Goal: Task Accomplishment & Management: Use online tool/utility

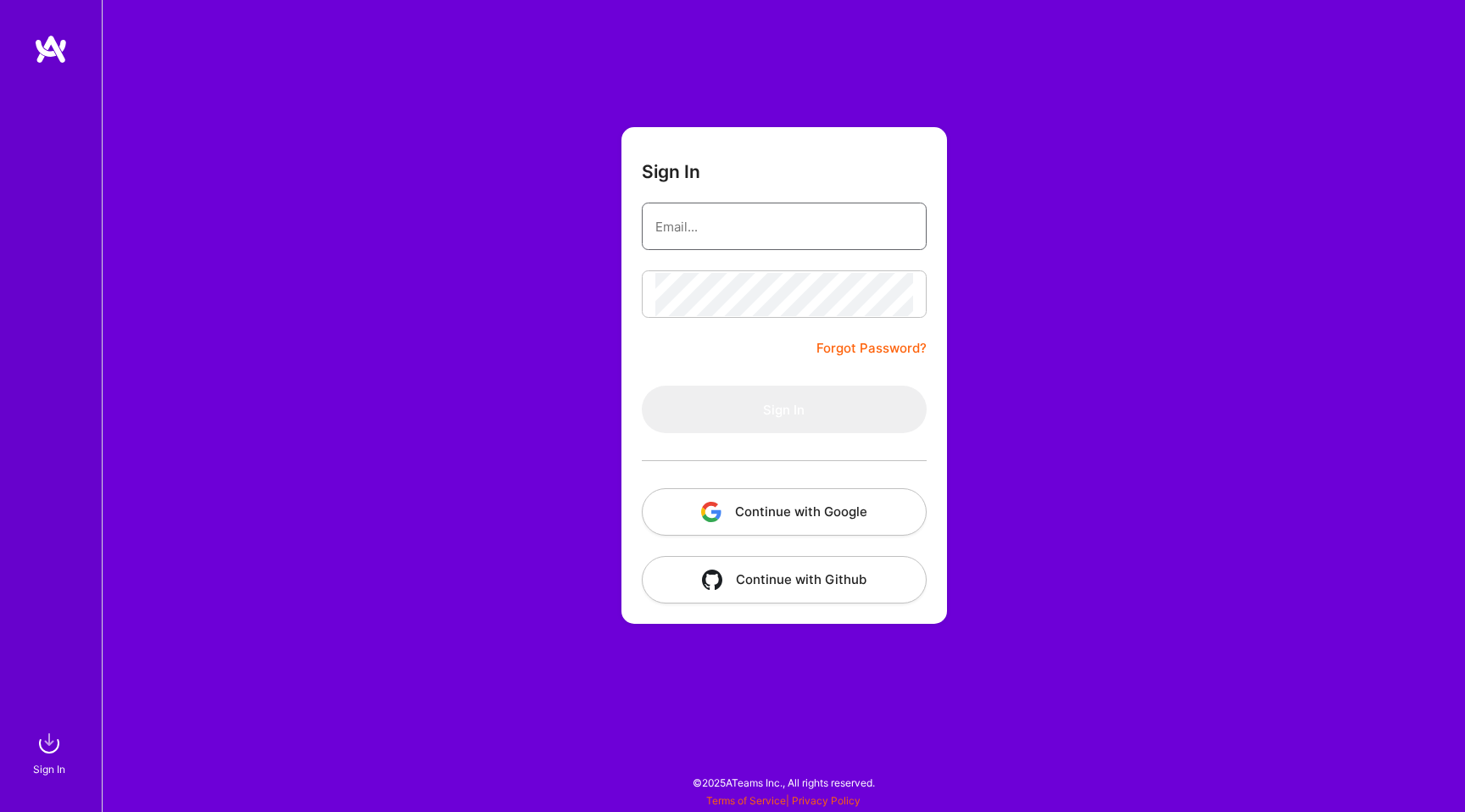
type input "[EMAIL_ADDRESS][DOMAIN_NAME]"
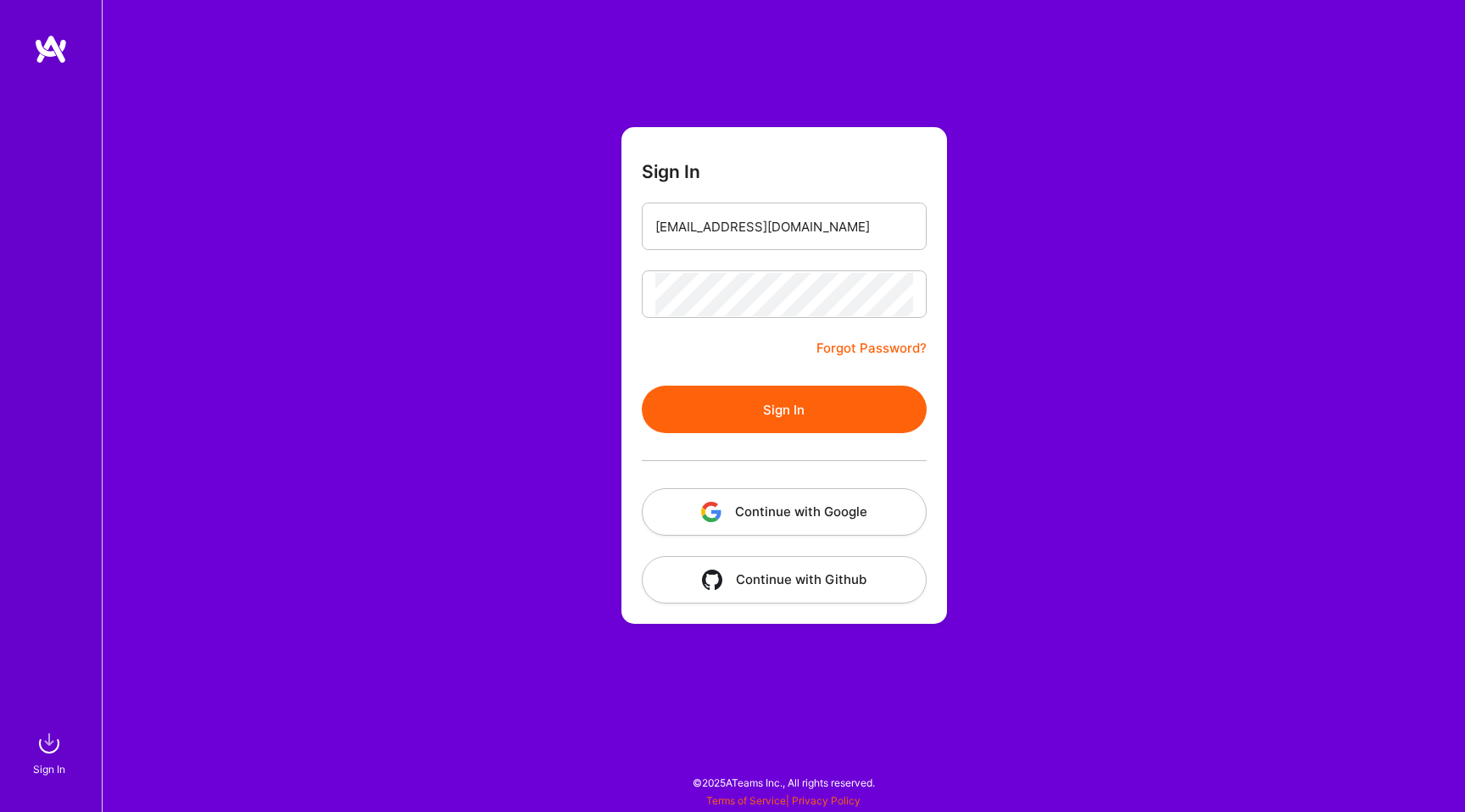
click at [705, 412] on button "Sign In" at bounding box center [784, 409] width 285 height 47
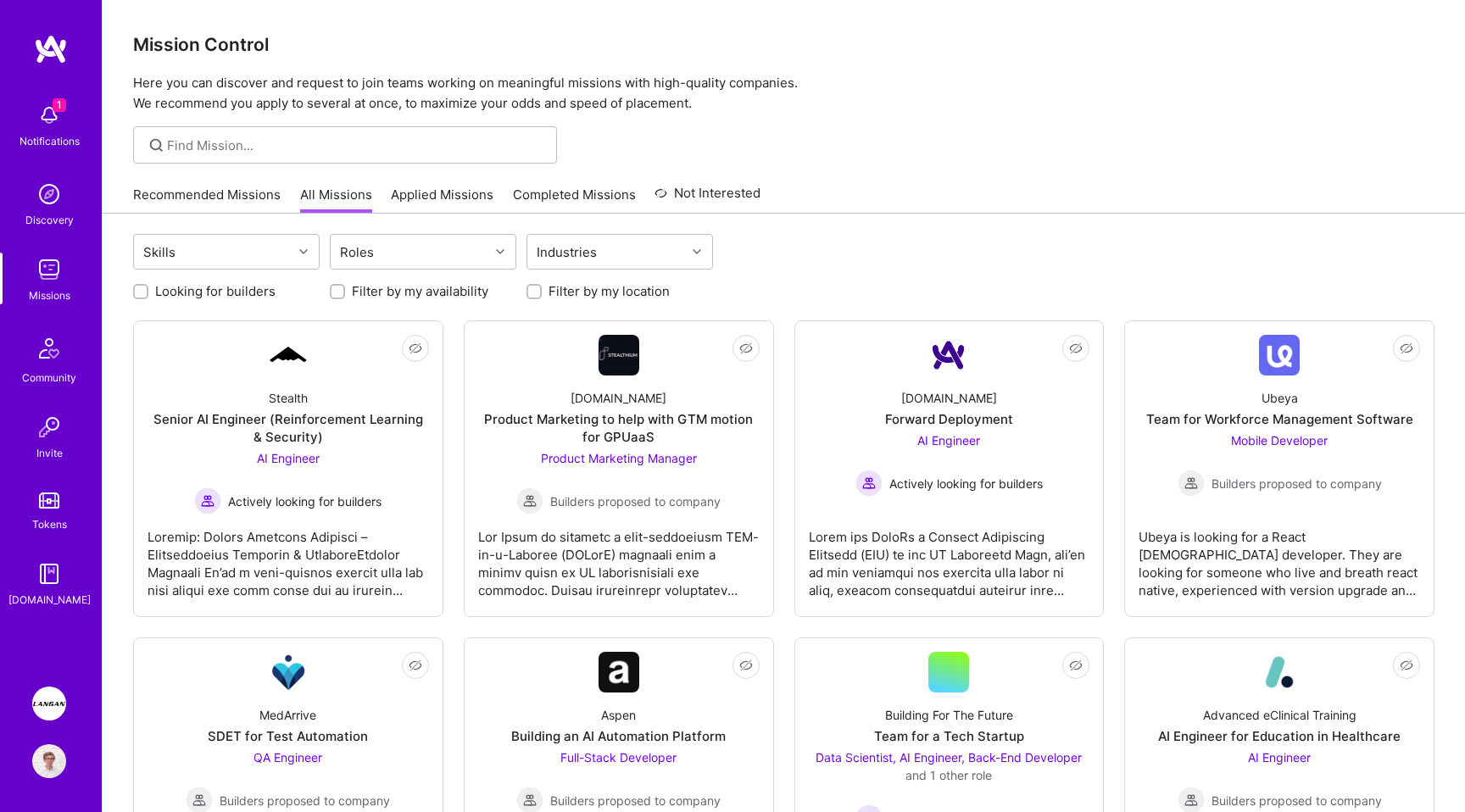
click at [231, 292] on label "Looking for builders" at bounding box center [215, 291] width 120 height 18
click at [148, 292] on input "Looking for builders" at bounding box center [143, 293] width 12 height 12
checkbox input "true"
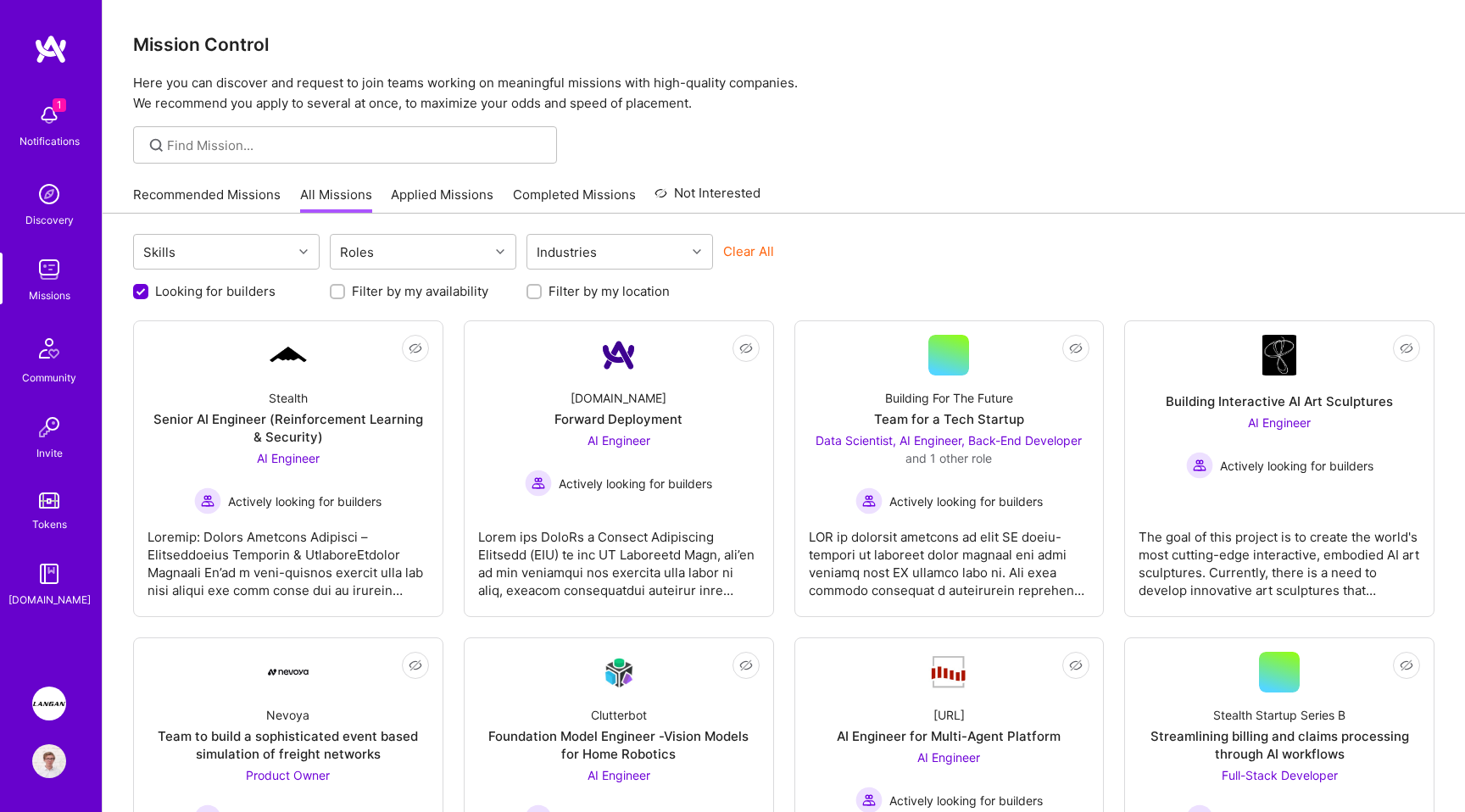
click at [620, 285] on label "Filter by my location" at bounding box center [609, 291] width 121 height 18
click at [542, 287] on input "Filter by my location" at bounding box center [536, 293] width 12 height 12
checkbox input "true"
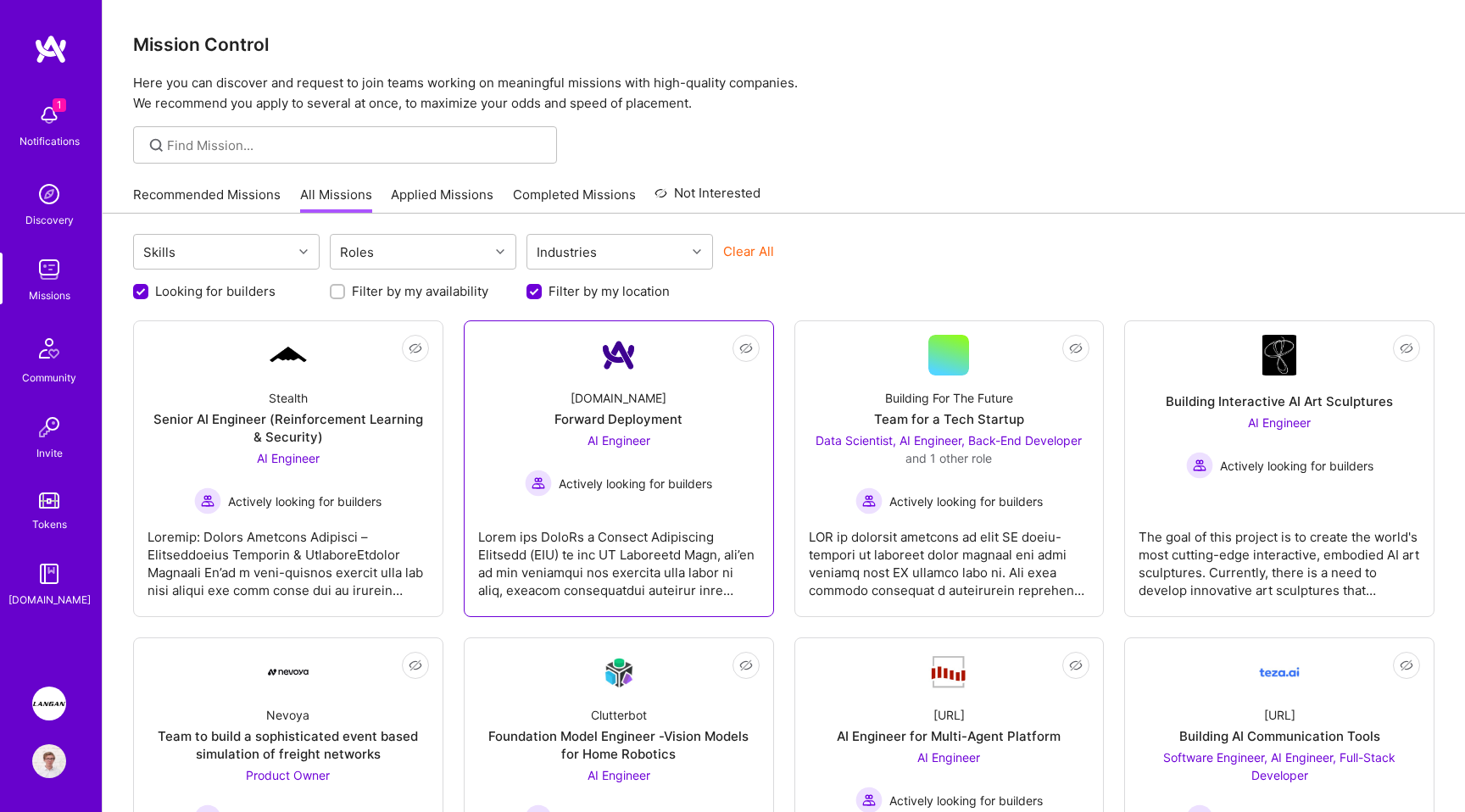
click at [697, 515] on div at bounding box center [618, 557] width 281 height 85
click at [373, 548] on div at bounding box center [288, 557] width 281 height 85
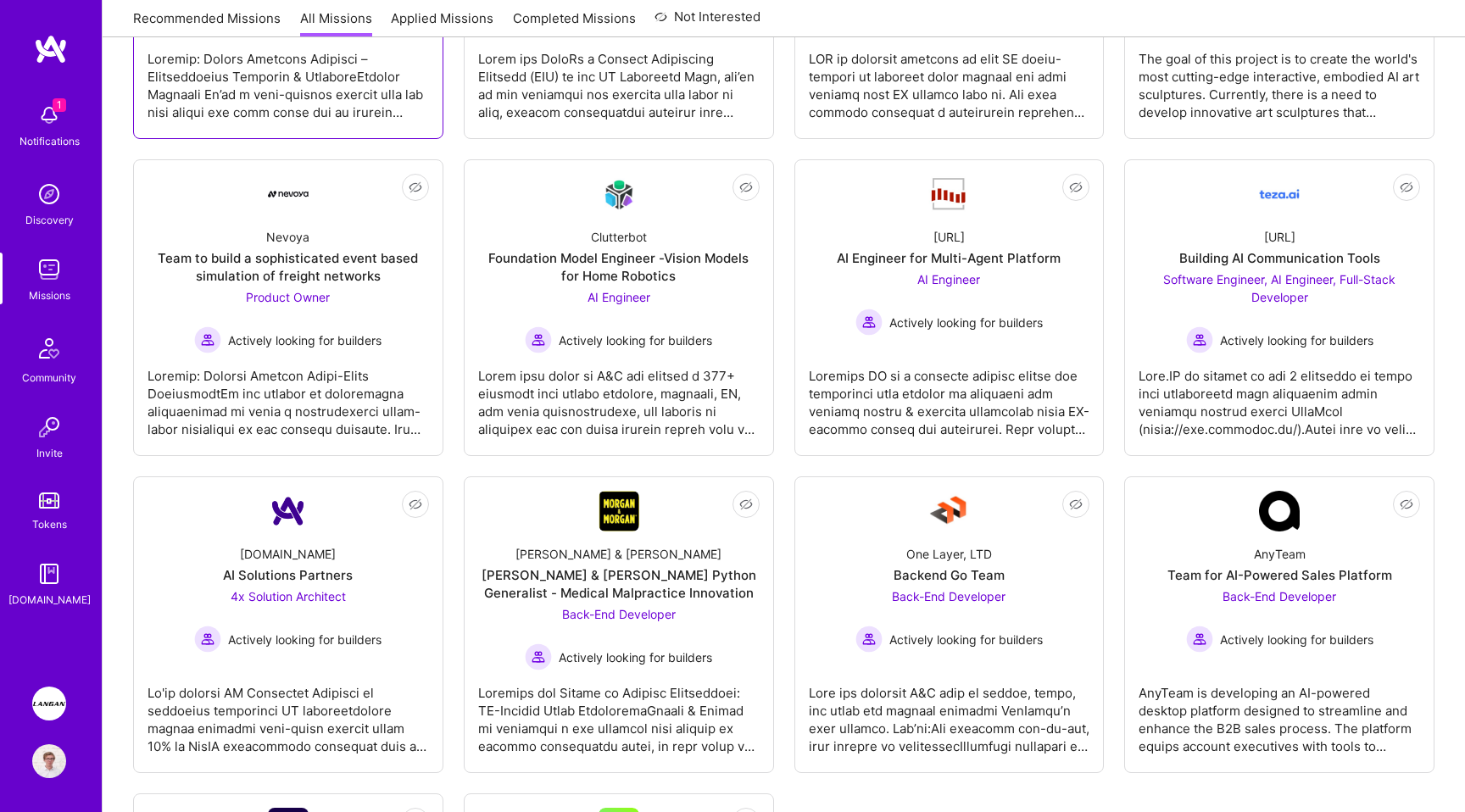
scroll to position [465, 0]
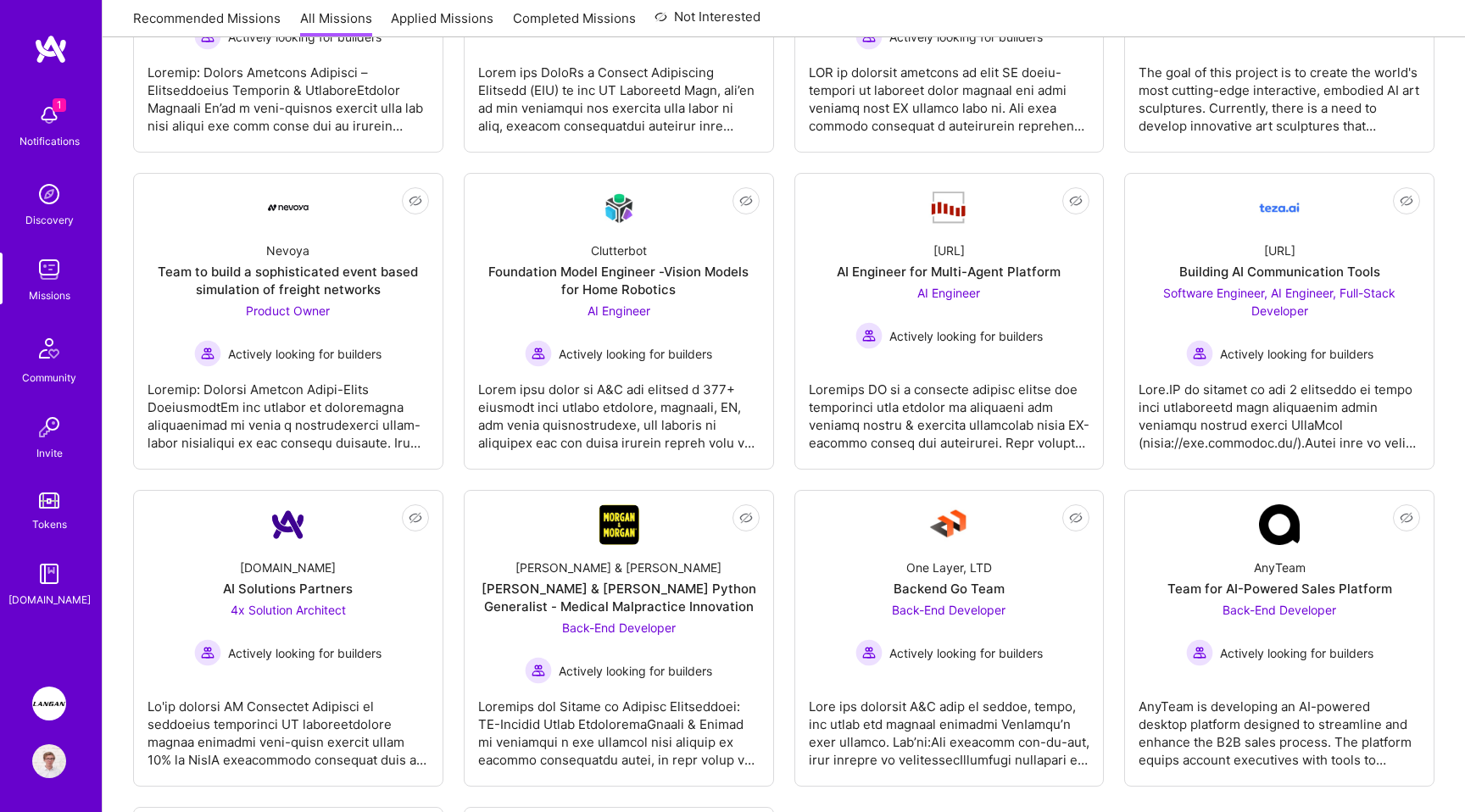
click at [53, 694] on img at bounding box center [49, 704] width 34 height 34
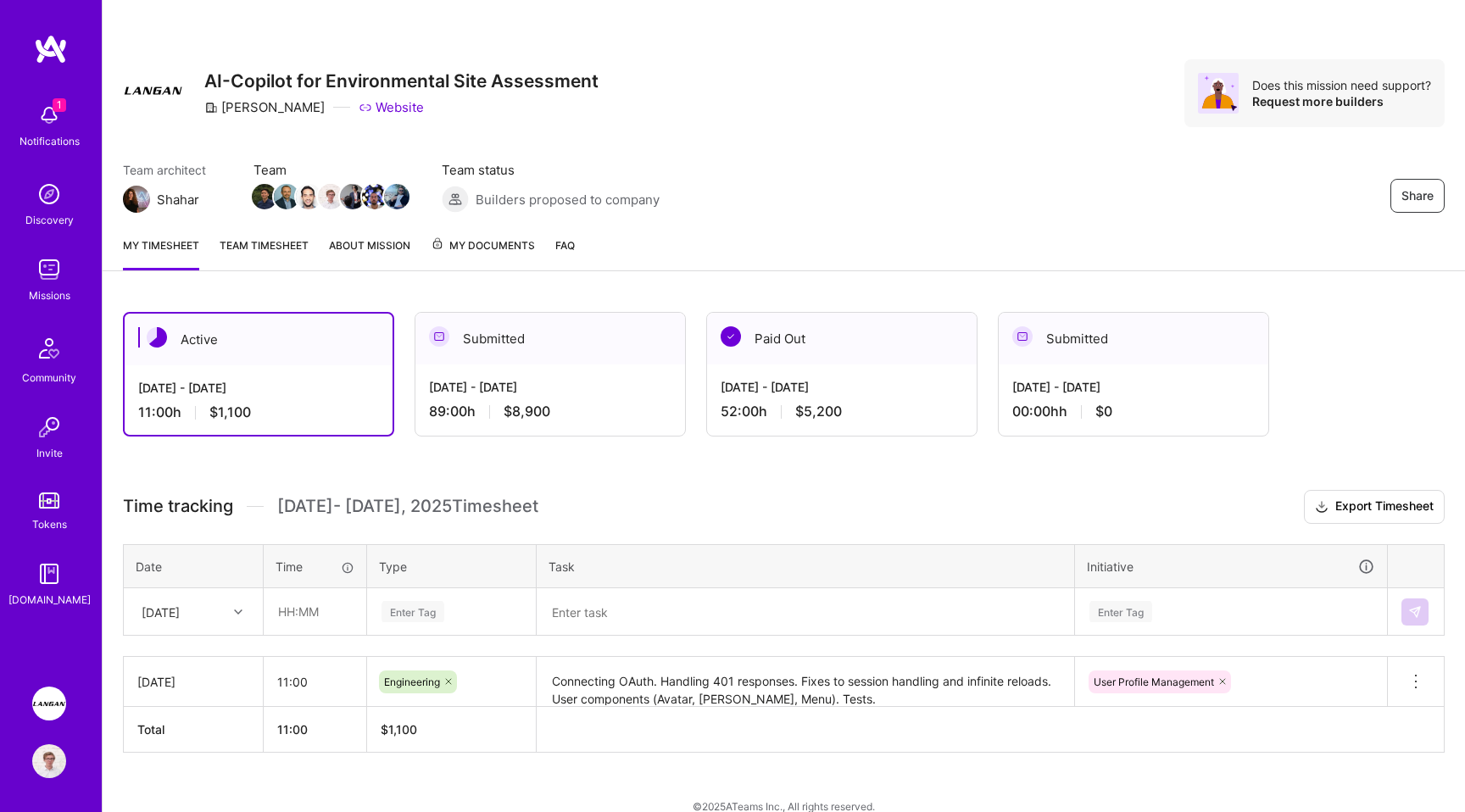
scroll to position [23, 0]
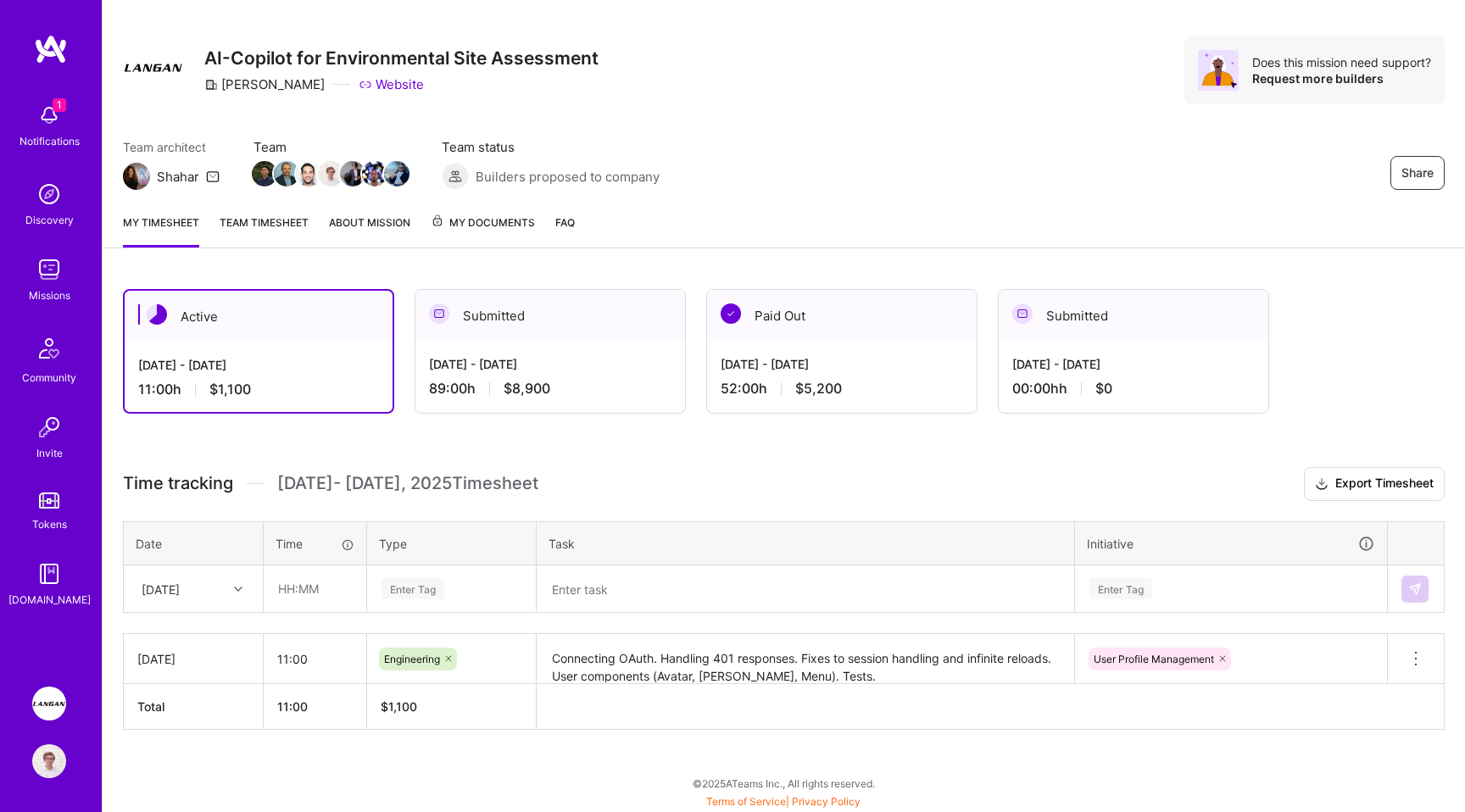
click at [180, 585] on div "Thu, Sep 18" at bounding box center [161, 589] width 38 height 18
click at [181, 664] on div "Wed, Sep 17" at bounding box center [193, 668] width 137 height 31
click at [287, 603] on input "text" at bounding box center [315, 588] width 101 height 45
type input "07:00"
type input "eng"
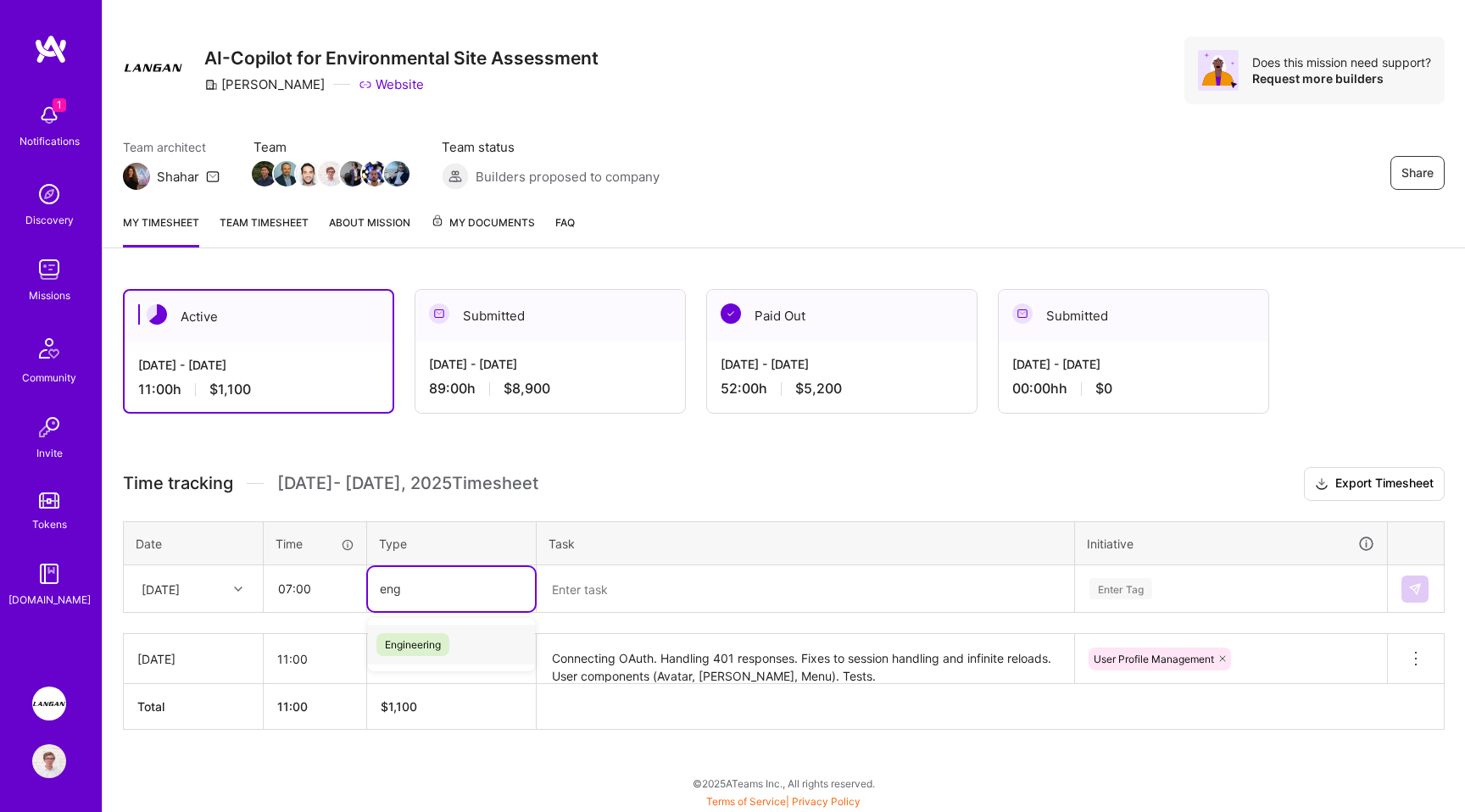
click at [453, 646] on div "Engineering" at bounding box center [451, 645] width 167 height 40
click at [626, 585] on textarea at bounding box center [805, 589] width 534 height 44
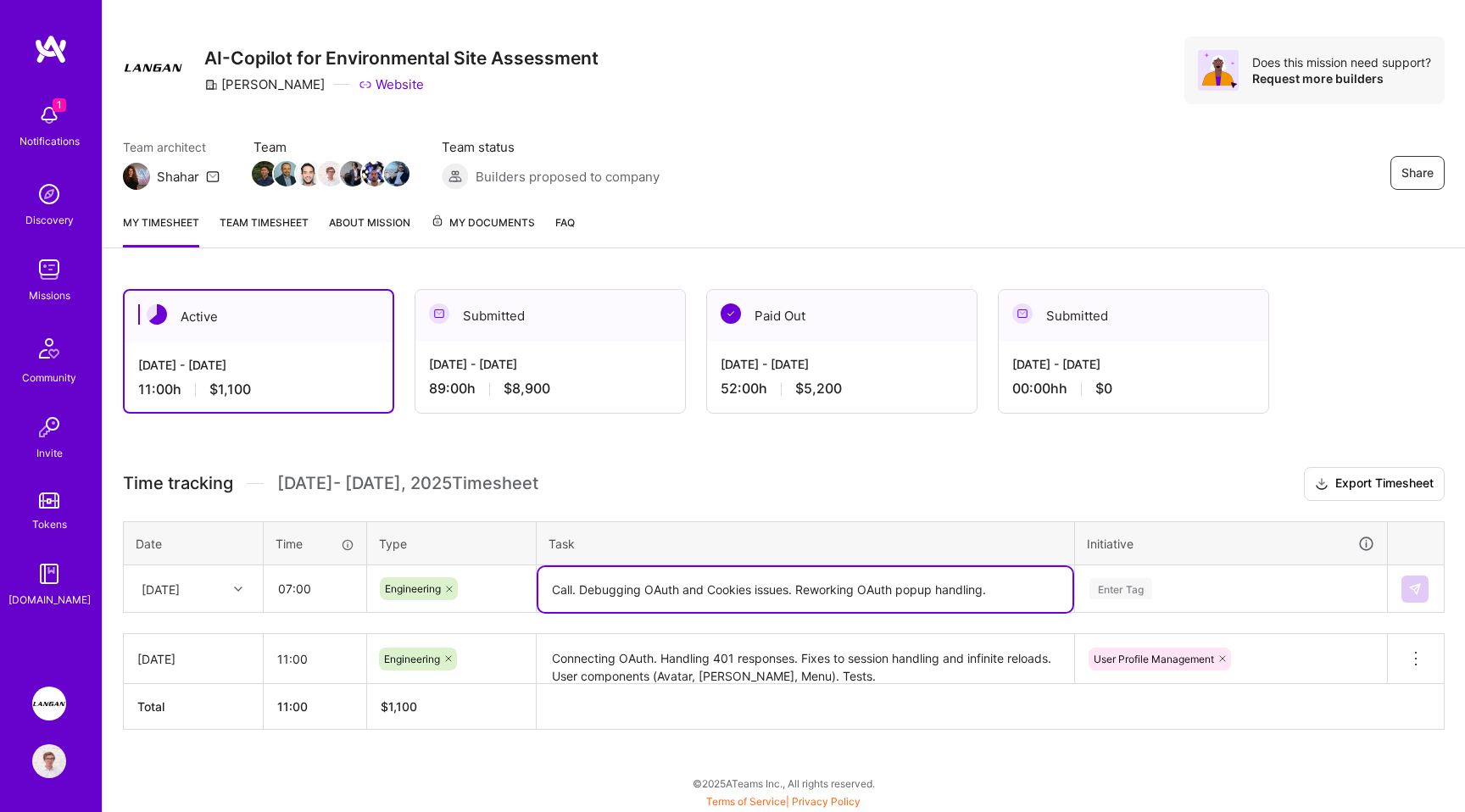
type textarea "Call. Debugging OAuth and Cookies issues. Reworking OAuth popup handling."
click at [1103, 590] on div "Enter Tag" at bounding box center [1231, 589] width 310 height 44
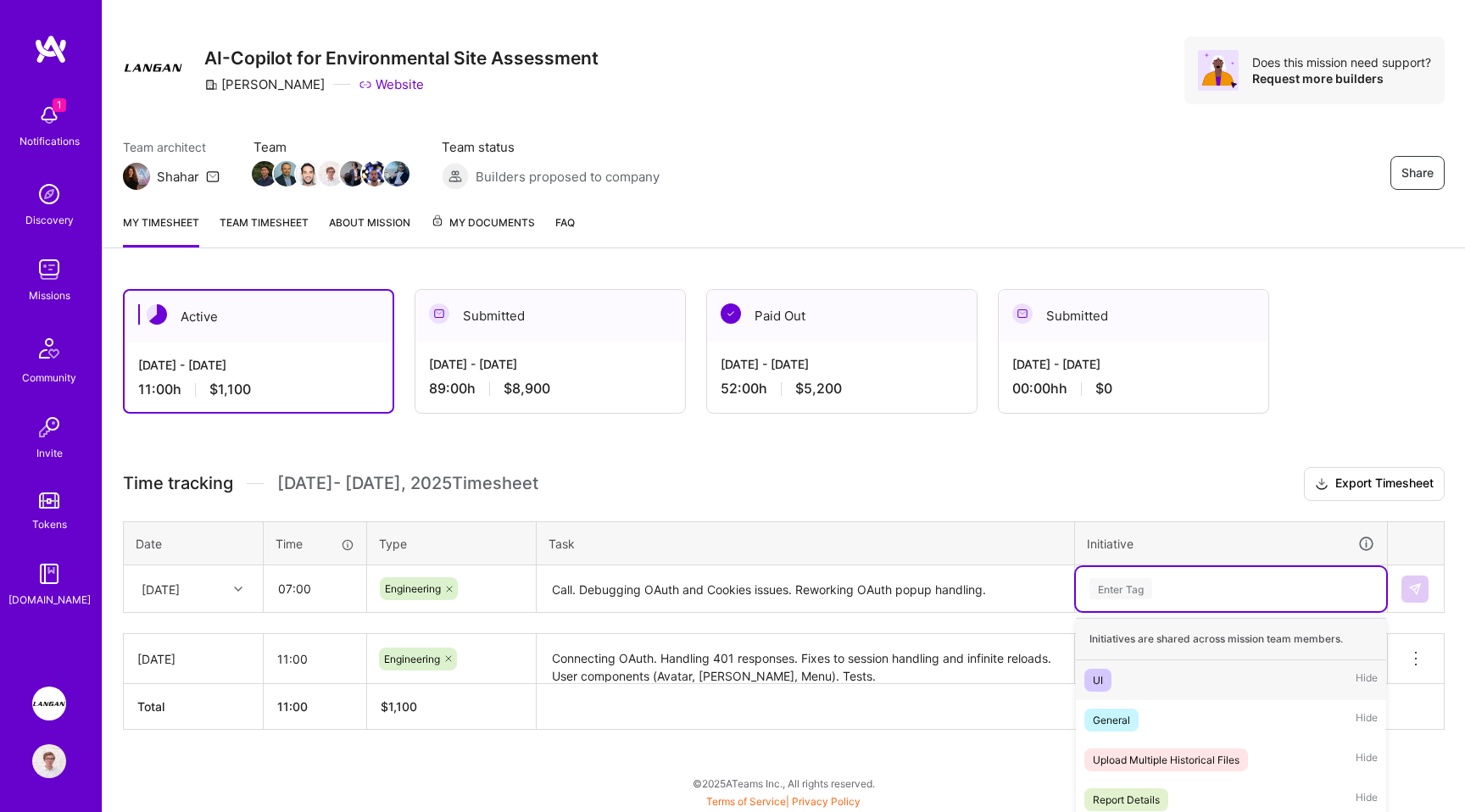
scroll to position [109, 0]
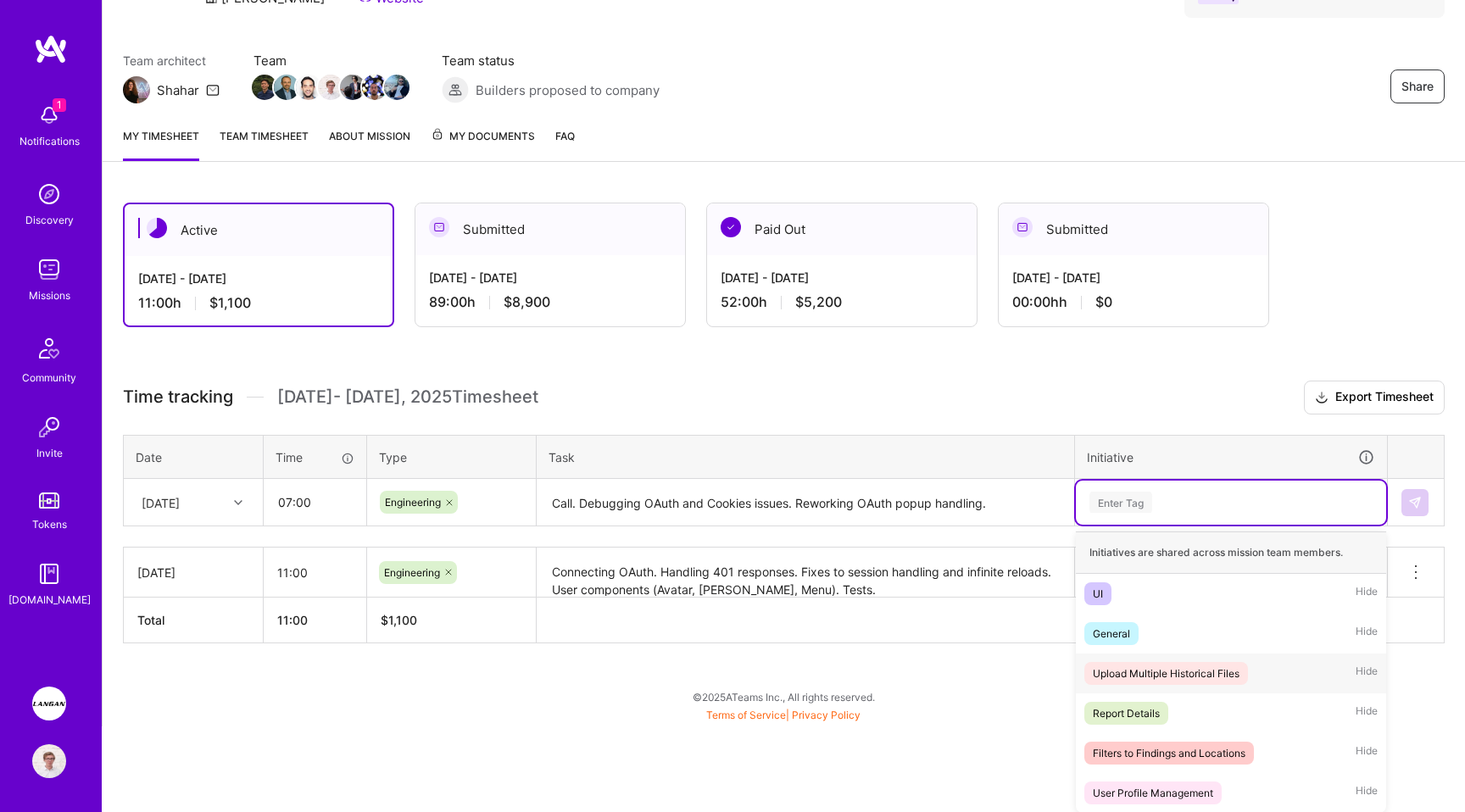
click at [1178, 673] on div "Upload Multiple Historical Files" at bounding box center [1166, 674] width 147 height 18
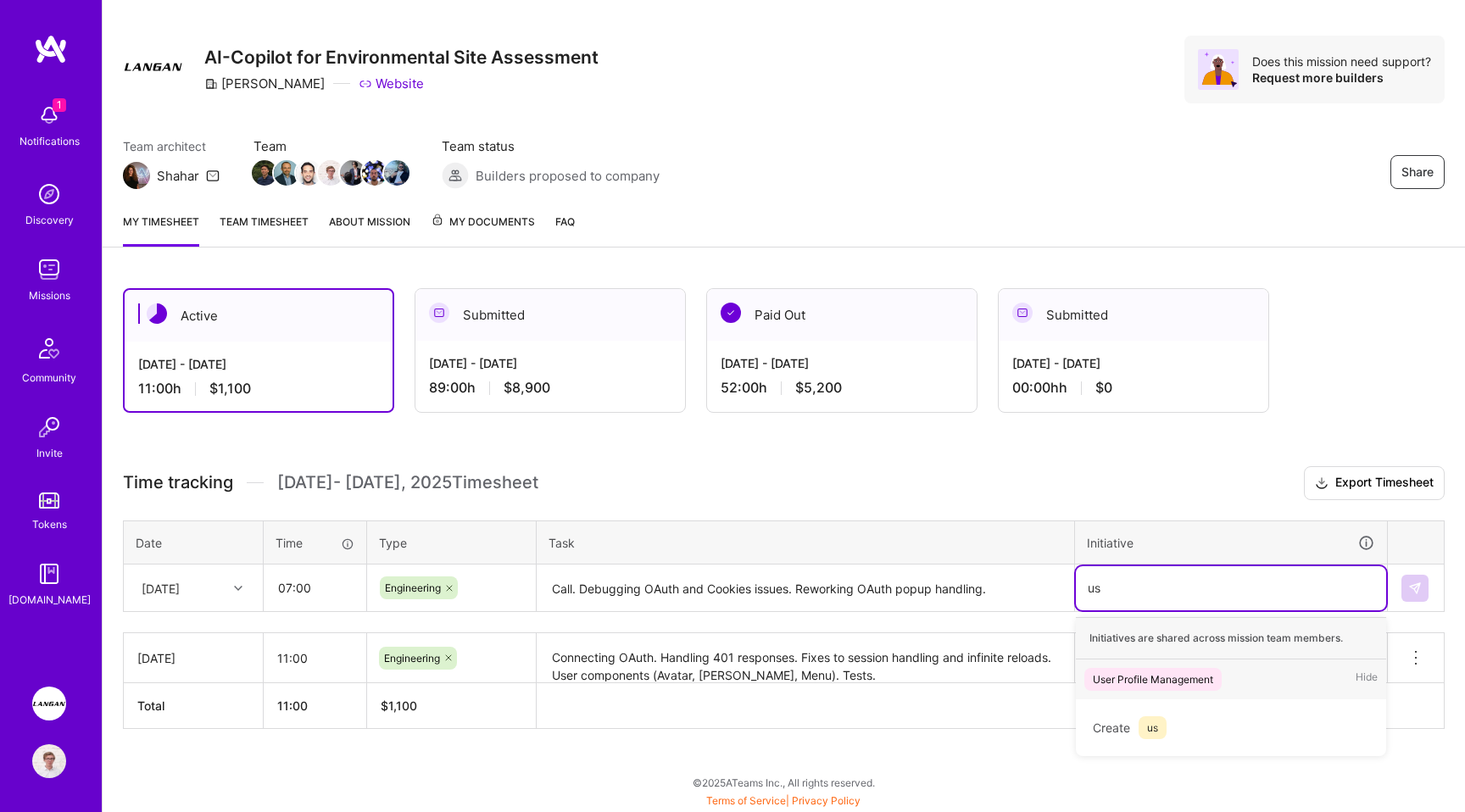
scroll to position [23, 0]
type input "user"
click at [1188, 682] on div "User Profile Management" at bounding box center [1153, 680] width 120 height 18
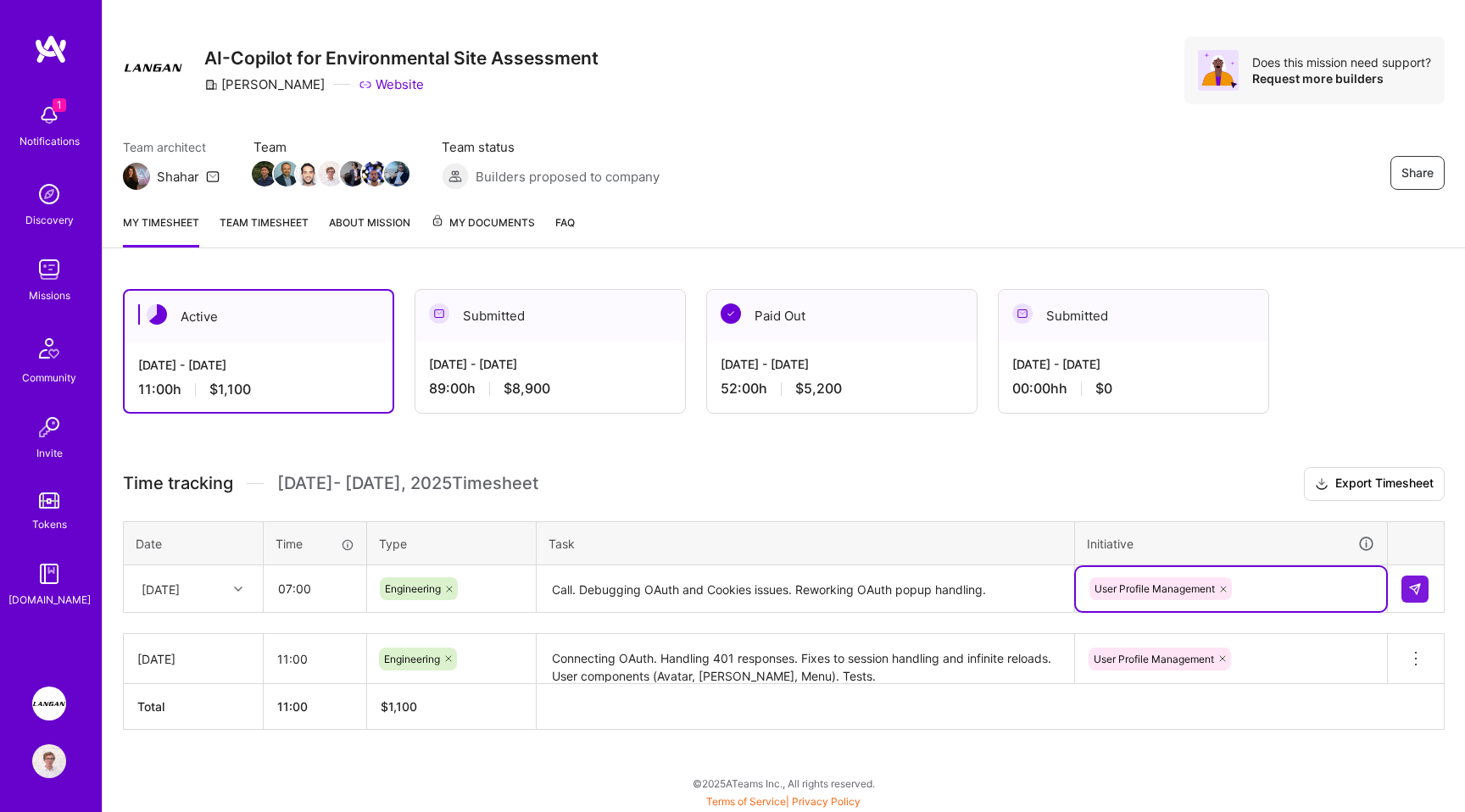
click at [985, 507] on div "Time tracking Sep 16 - Sep 30 , 2025 Timesheet Export Timesheet Date Time Type …" at bounding box center [784, 598] width 1322 height 263
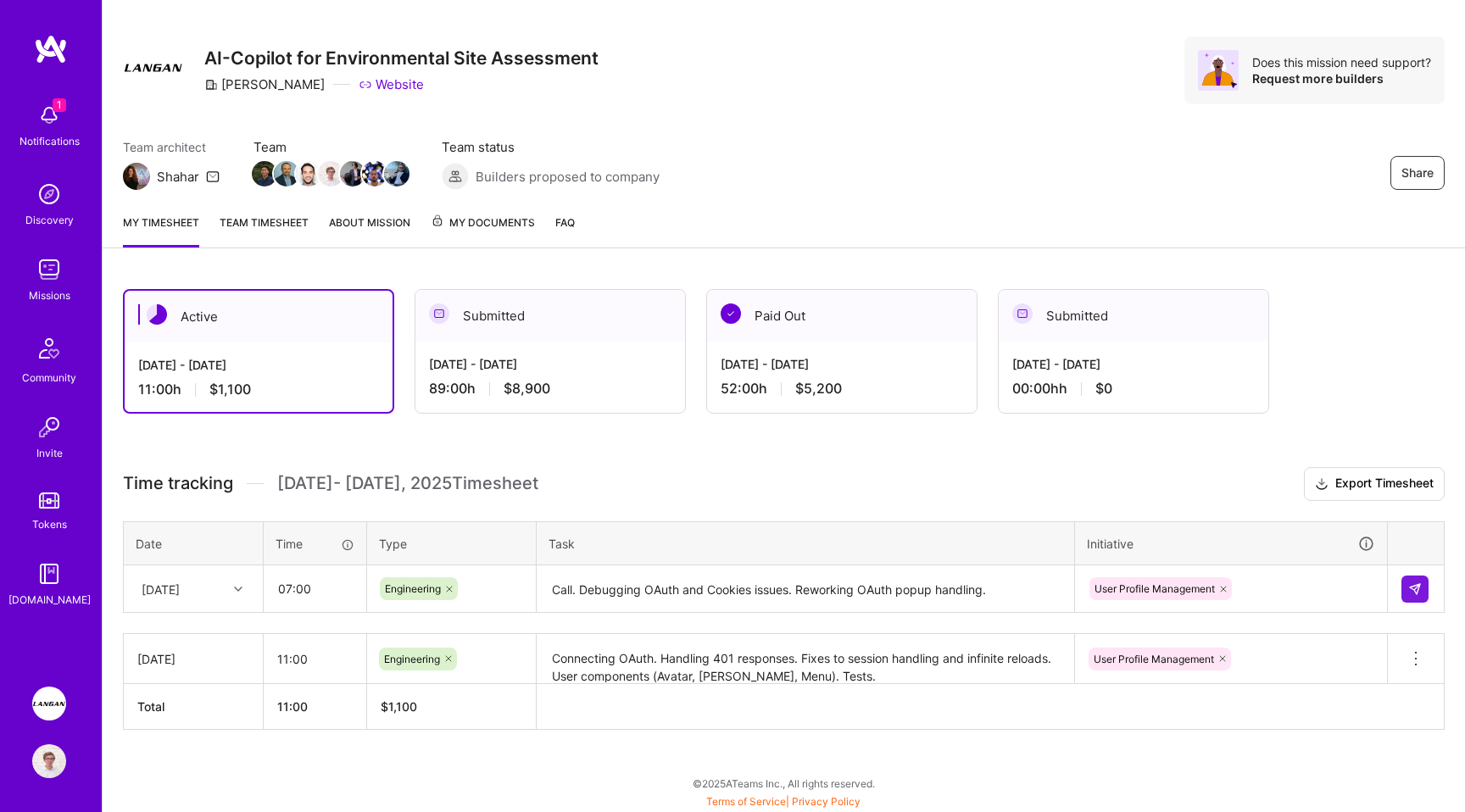
click at [180, 584] on div "Wed, Sep 17" at bounding box center [161, 589] width 38 height 18
click at [199, 663] on div "Thu, Sep 18" at bounding box center [193, 668] width 137 height 31
click at [218, 582] on div "Thu, Sep 18" at bounding box center [180, 589] width 94 height 28
click at [215, 664] on div "Wed, Sep 17" at bounding box center [193, 668] width 137 height 31
click at [1404, 593] on button at bounding box center [1414, 589] width 27 height 27
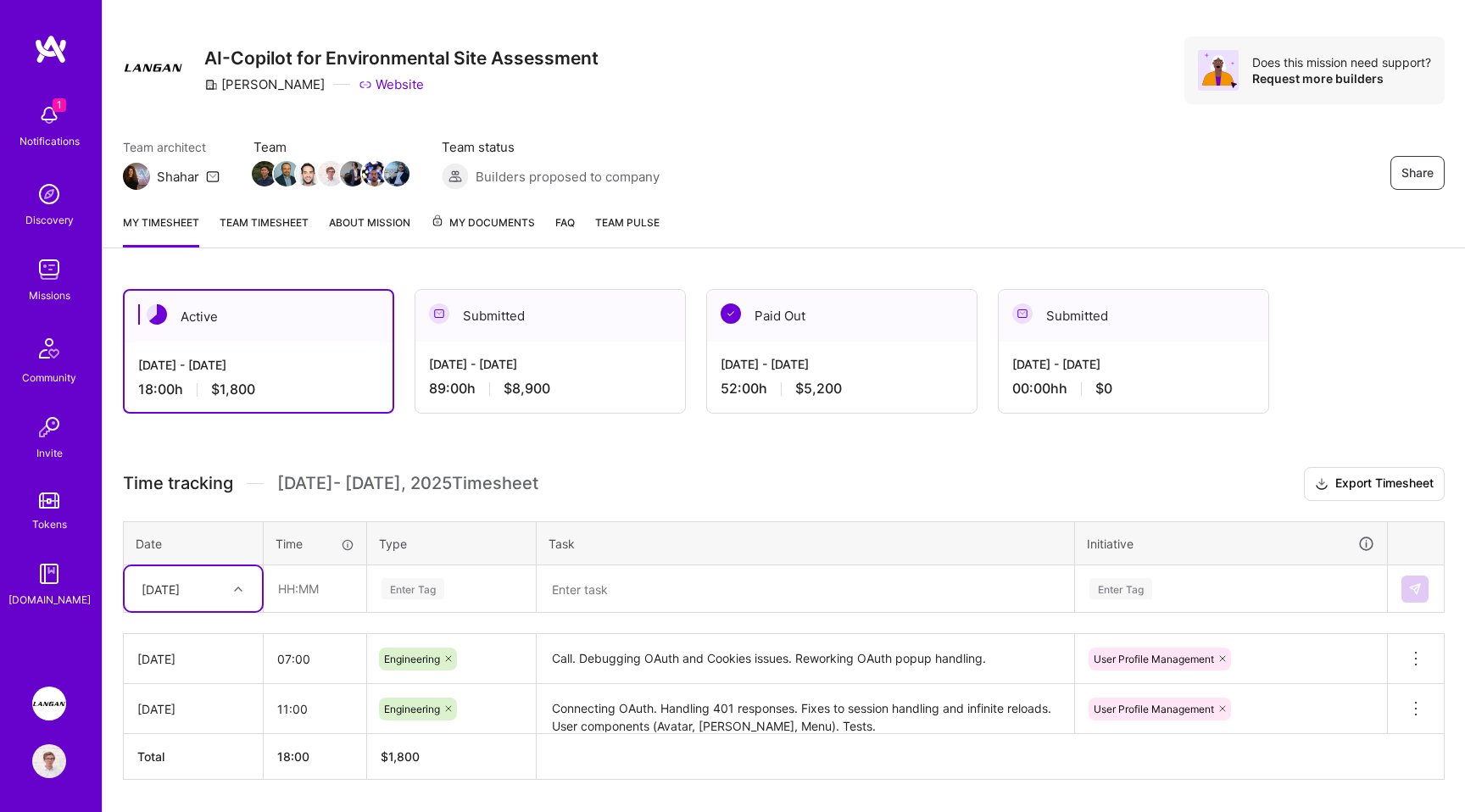
scroll to position [73, 0]
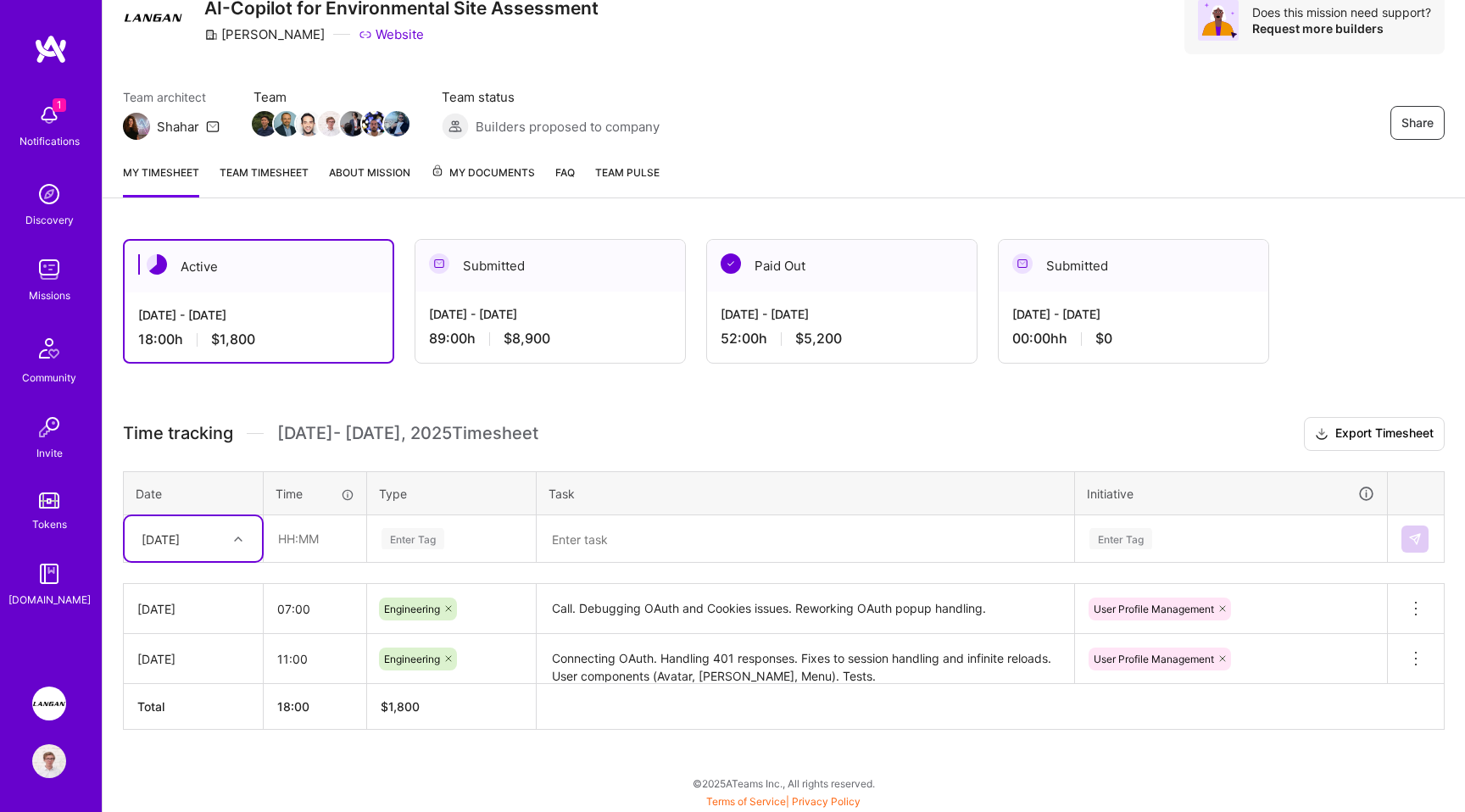
click at [180, 541] on div "Wed, Sep 17" at bounding box center [161, 539] width 38 height 18
click at [176, 622] on div "Thu, Sep 18" at bounding box center [193, 618] width 137 height 31
click at [312, 538] on input "text" at bounding box center [315, 538] width 101 height 45
type input "08:00"
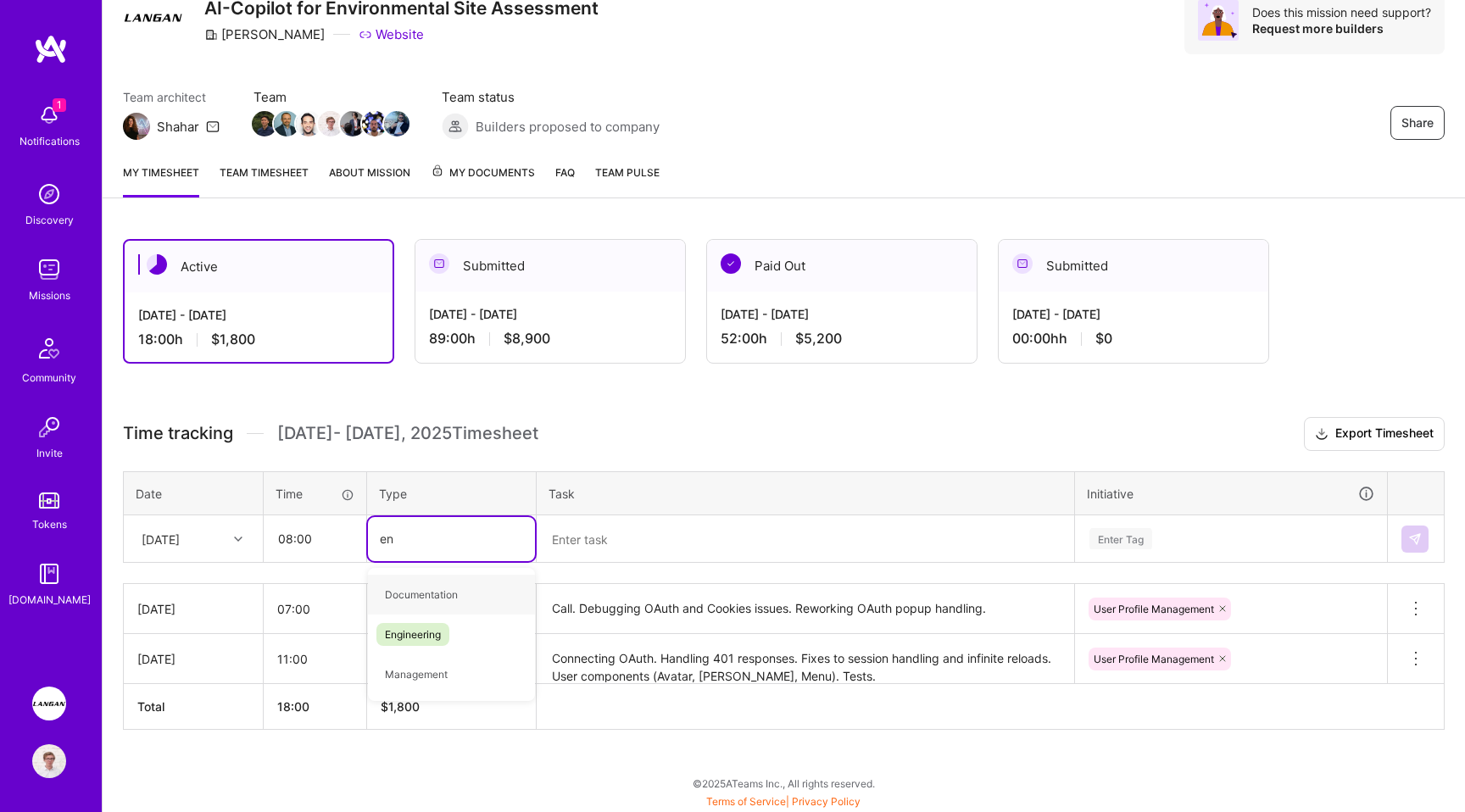
type input "eng"
click at [454, 588] on div "Engineering" at bounding box center [451, 595] width 167 height 40
click at [578, 532] on textarea at bounding box center [805, 539] width 534 height 45
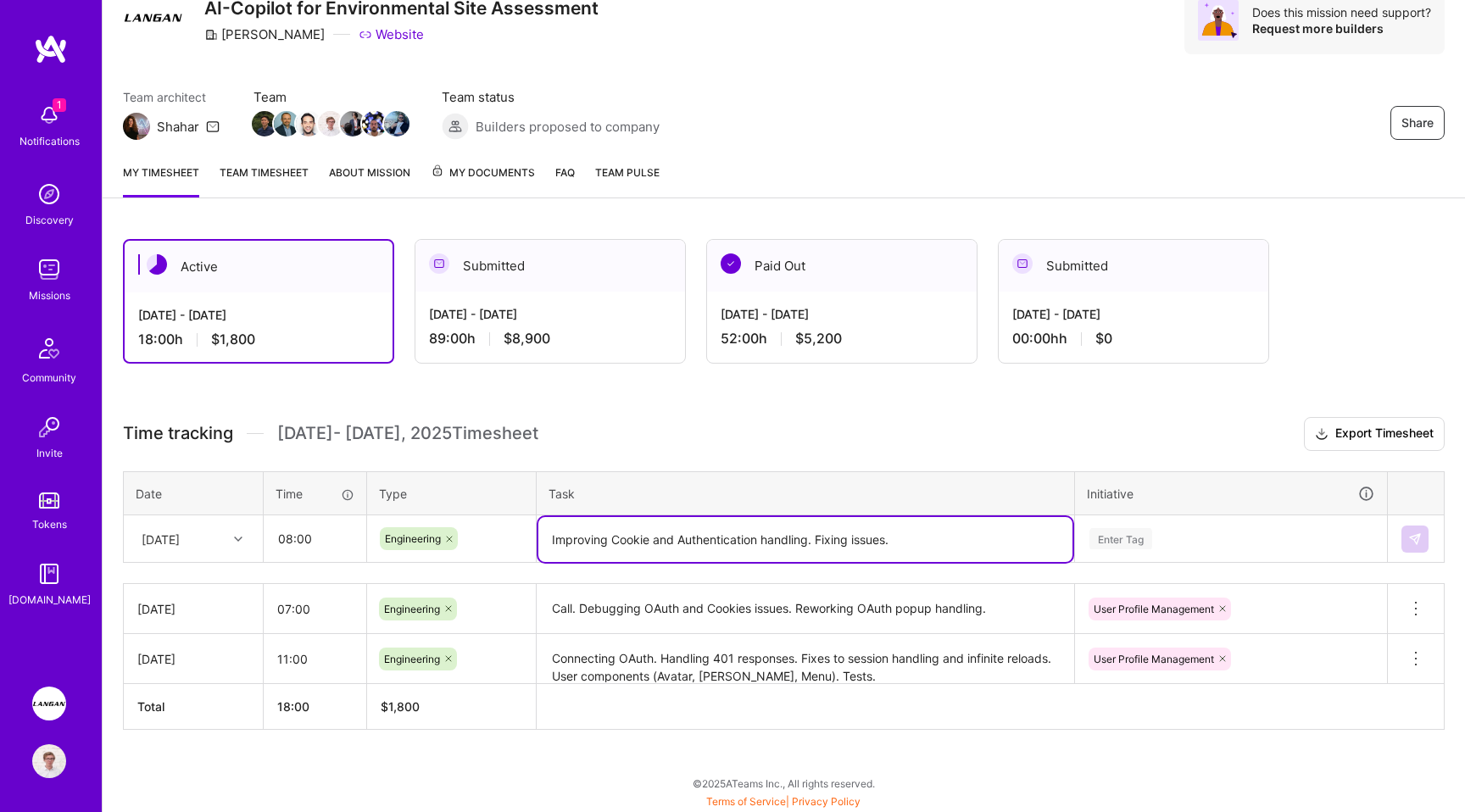
scroll to position [109, 0]
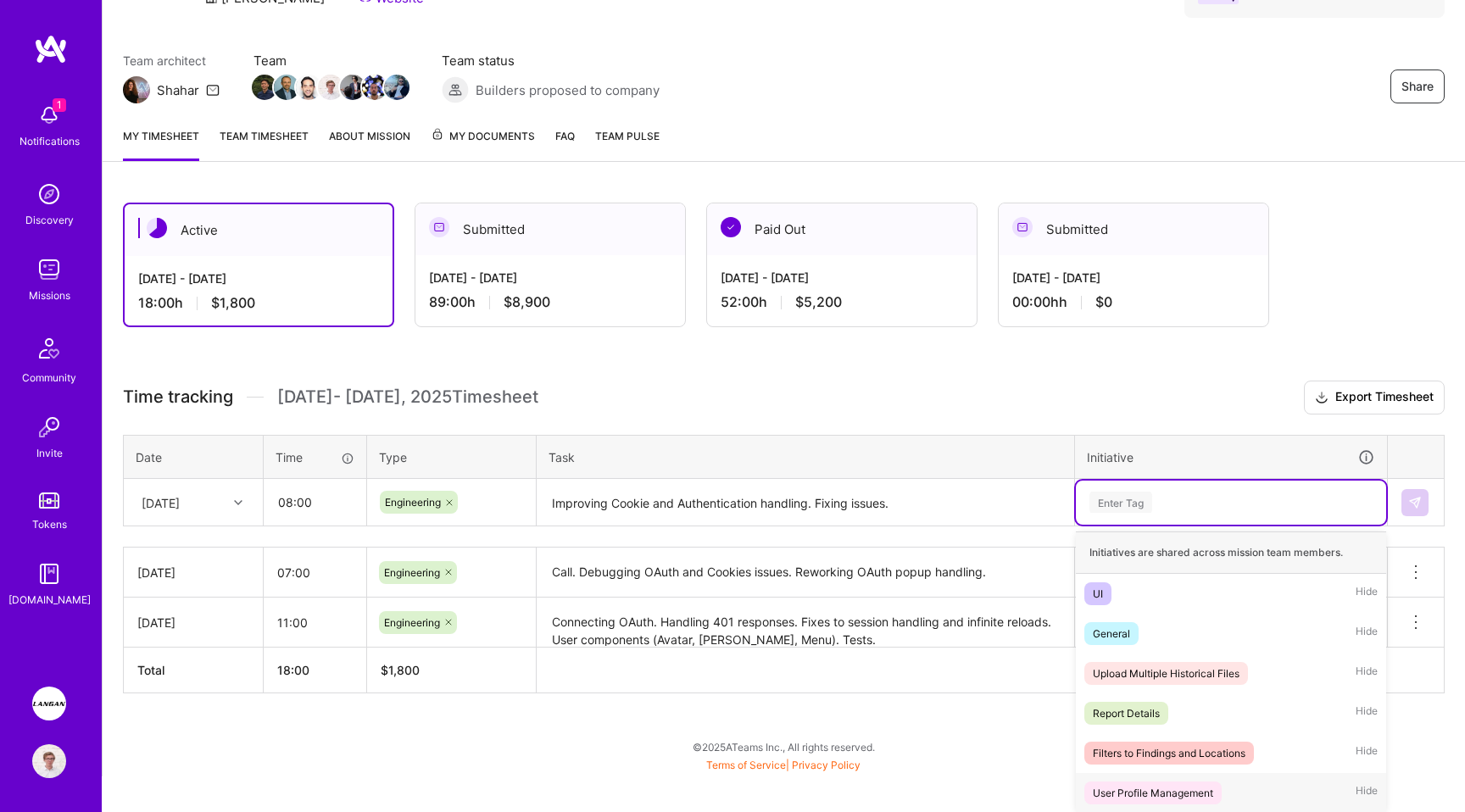
click at [1160, 797] on div "User Profile Management" at bounding box center [1153, 793] width 120 height 18
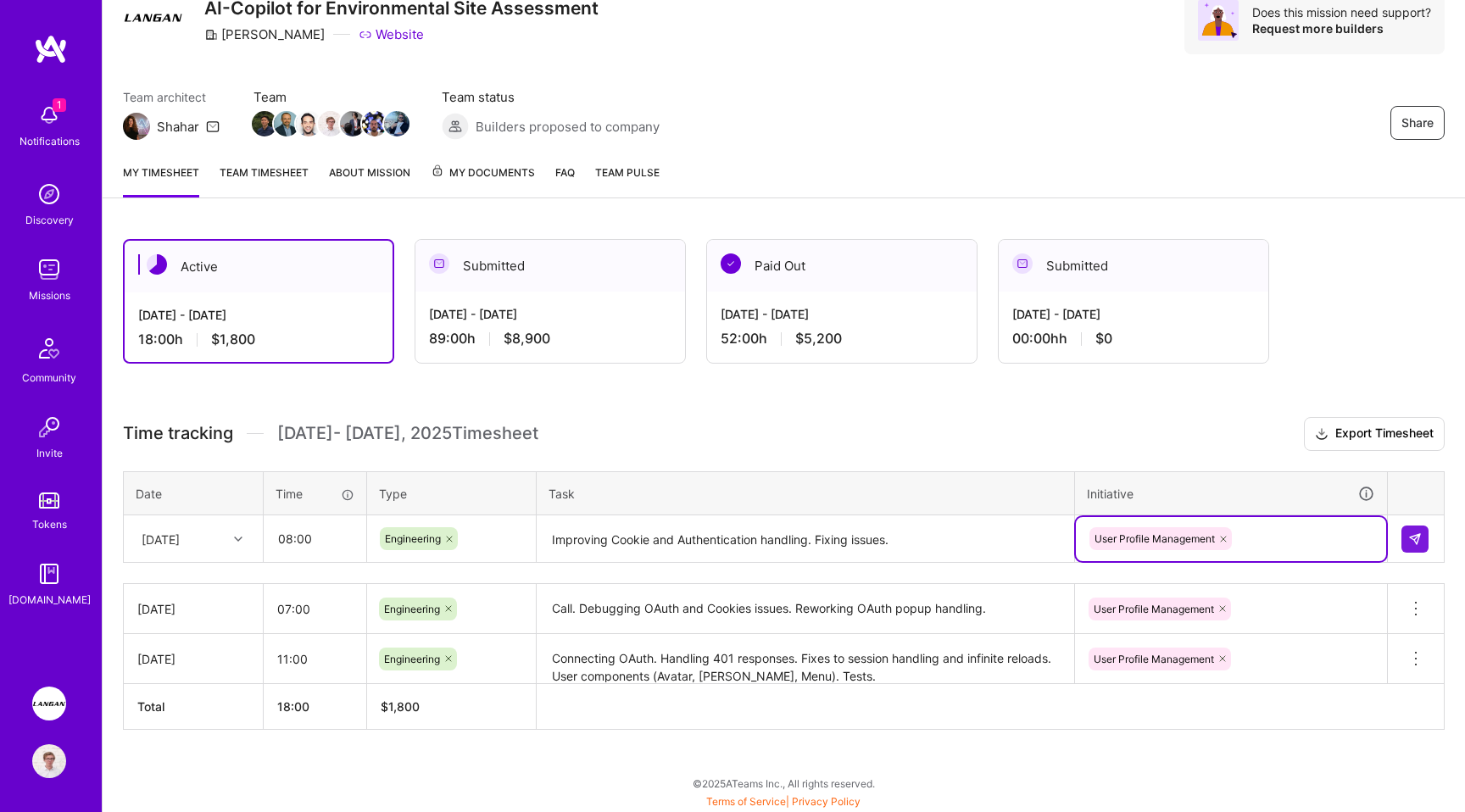
click at [985, 547] on textarea "Improving Cookie and Authentication handling. Fixing issues." at bounding box center [805, 539] width 534 height 45
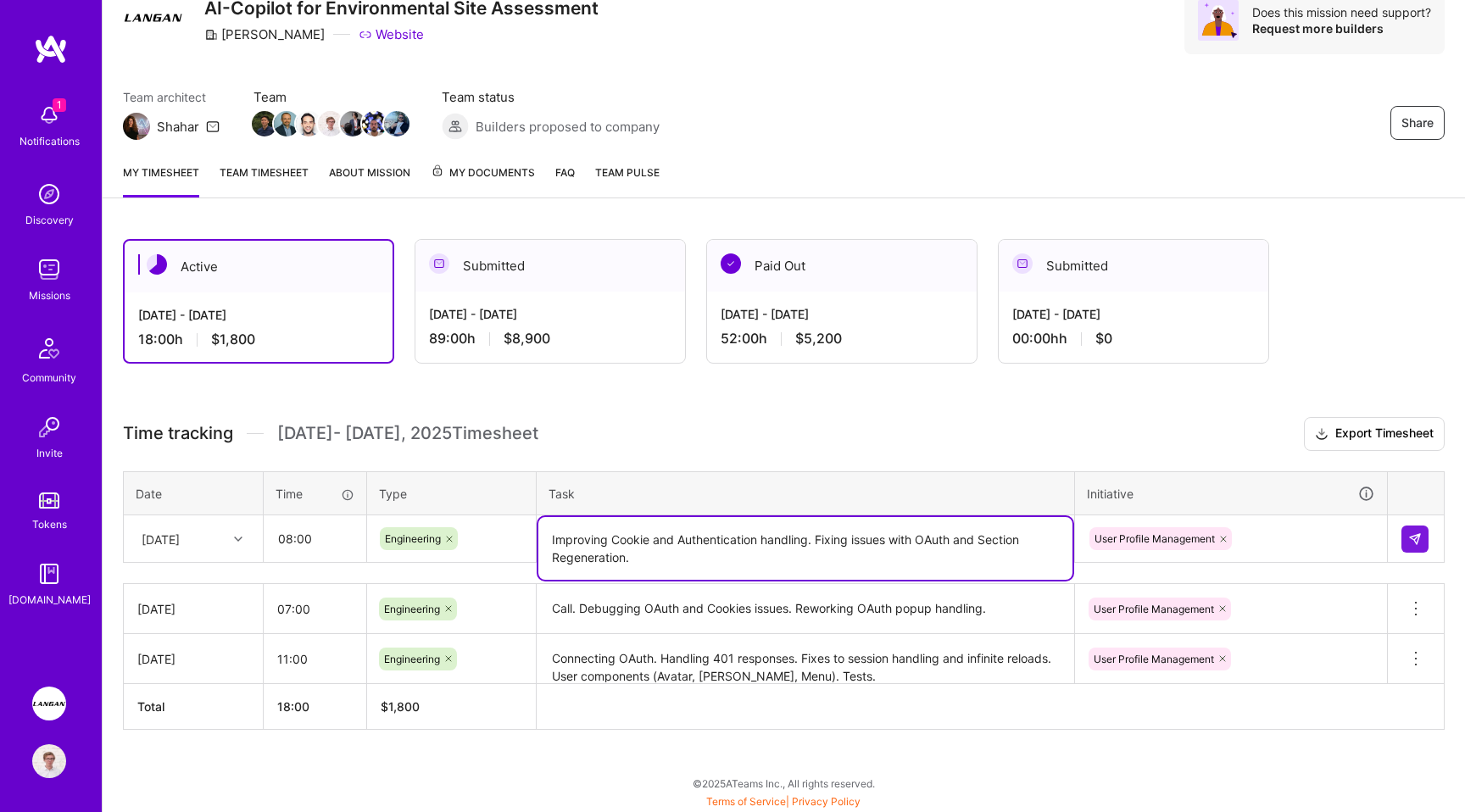
click at [950, 530] on textarea "Improving Cookie and Authentication handling. Fixing issues with OAuth and Sect…" at bounding box center [805, 548] width 534 height 63
click at [939, 538] on textarea "Improving Cookie and Authentication handling. Fixing issues with OAuth and Sect…" at bounding box center [805, 548] width 534 height 63
type textarea "Improving Cookie and Authentication handling. Fixing issues with Auth and Secti…"
click at [1268, 531] on div "User Profile Management" at bounding box center [1231, 539] width 287 height 26
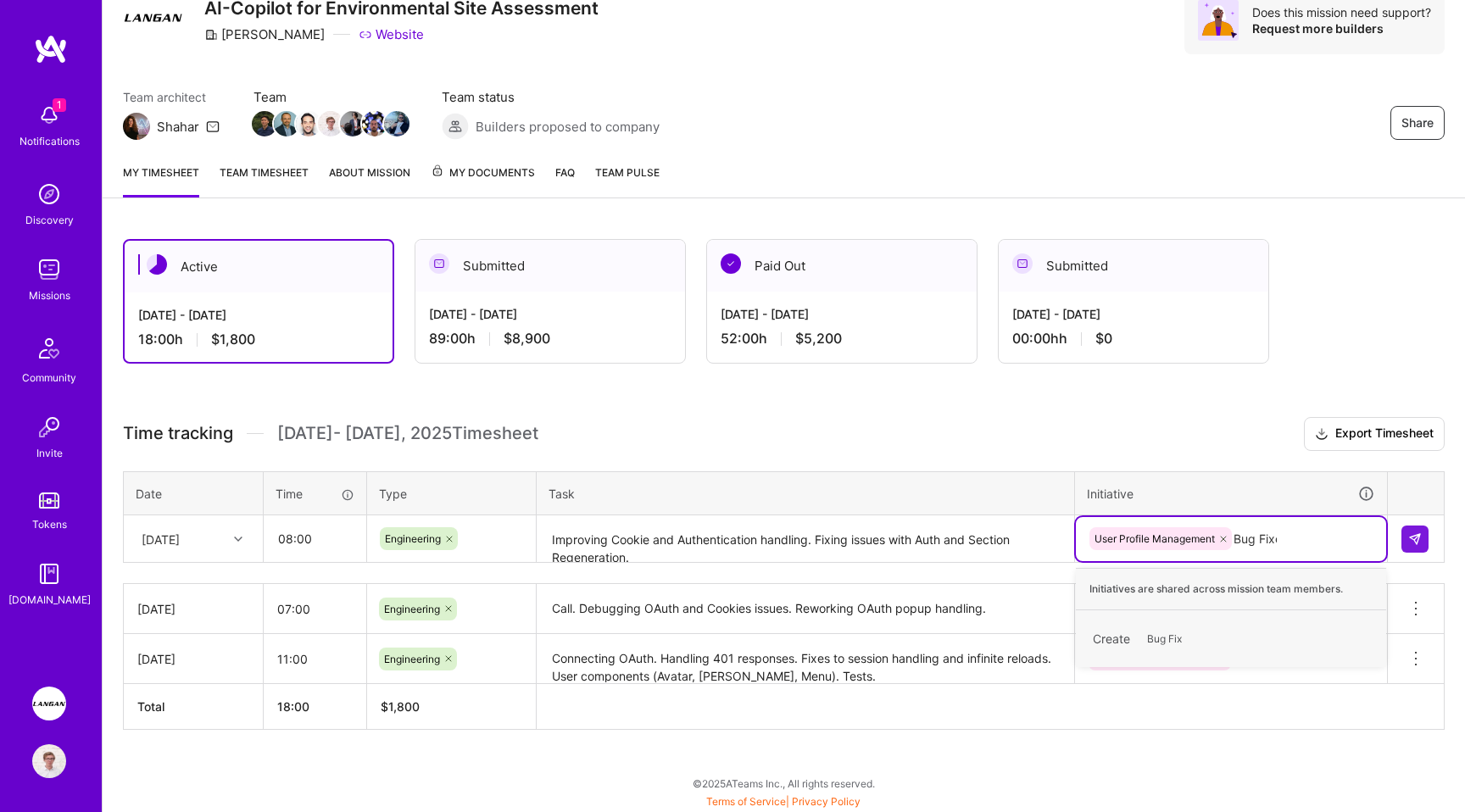
type input "Bug Fixes"
click at [1173, 642] on span "Bug Fixes" at bounding box center [1170, 638] width 63 height 23
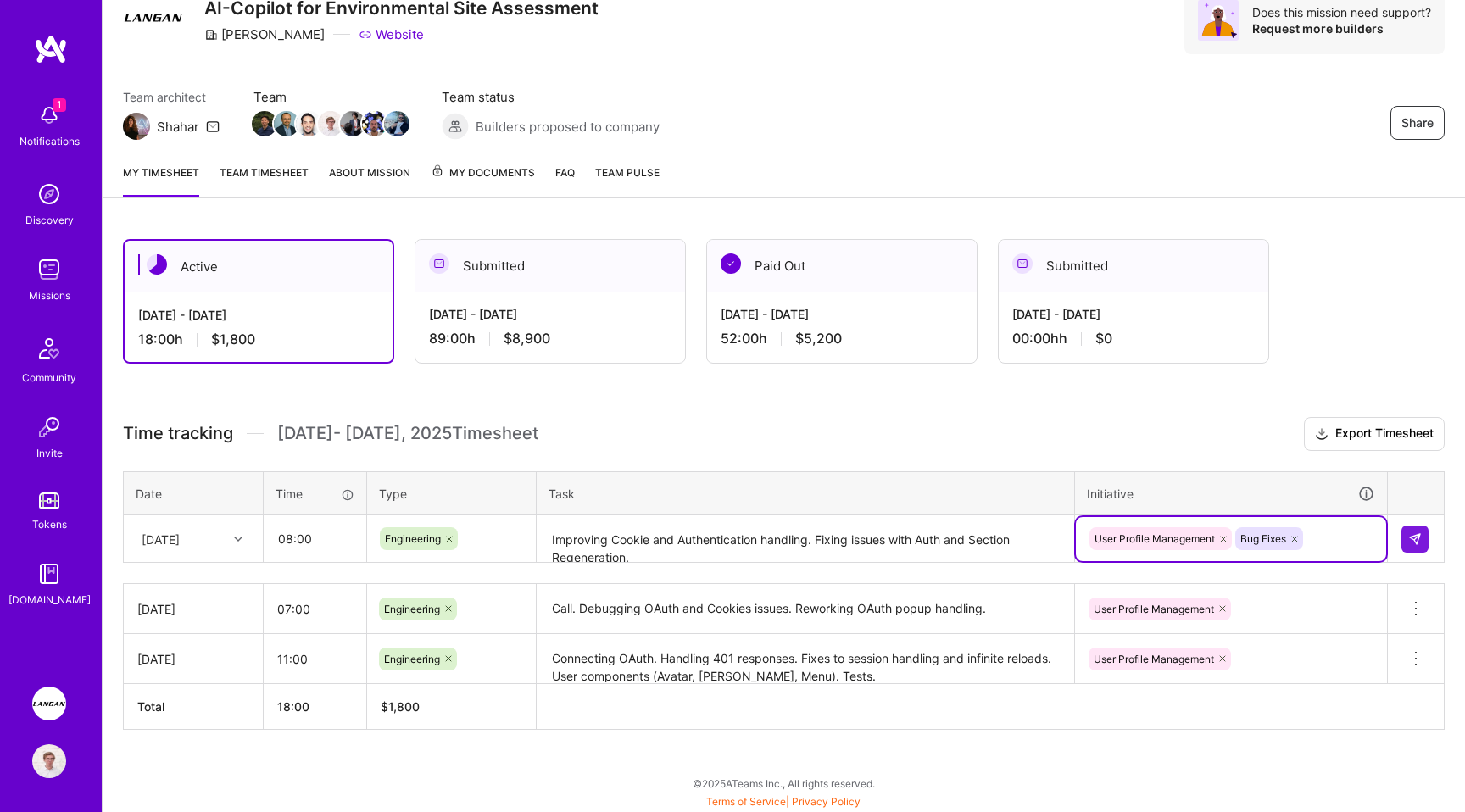
click at [1389, 323] on div "Active Sep 16 - Sep 30, 2025 18:00 h $1,800 Submitted Sep 1 - Sep 15, 2025 89:0…" at bounding box center [784, 516] width 1362 height 594
click at [752, 215] on div "Share AI-Copilot for Environmental Site Assessment Langan Website Does this mis…" at bounding box center [783, 370] width 1363 height 886
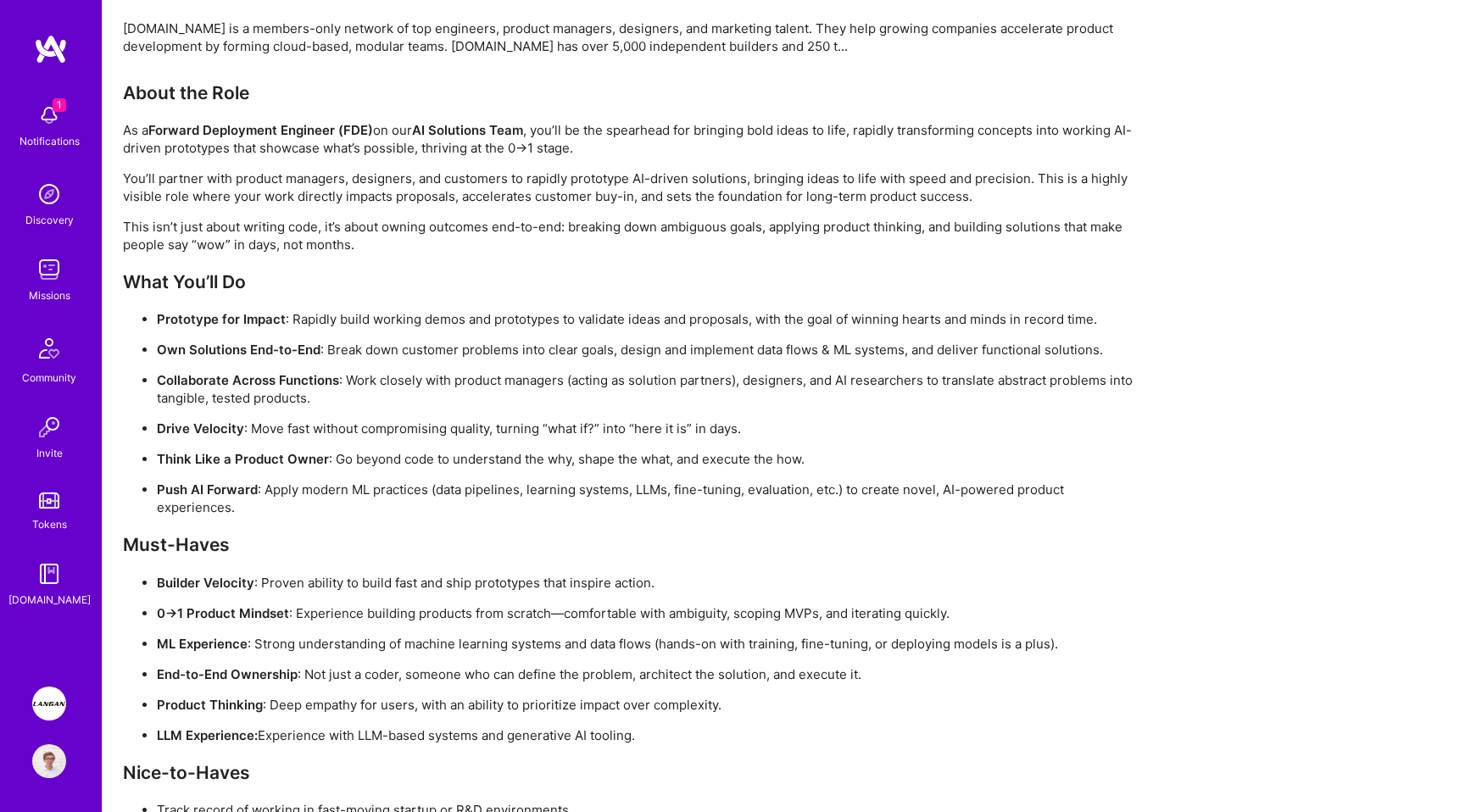
scroll to position [1187, 0]
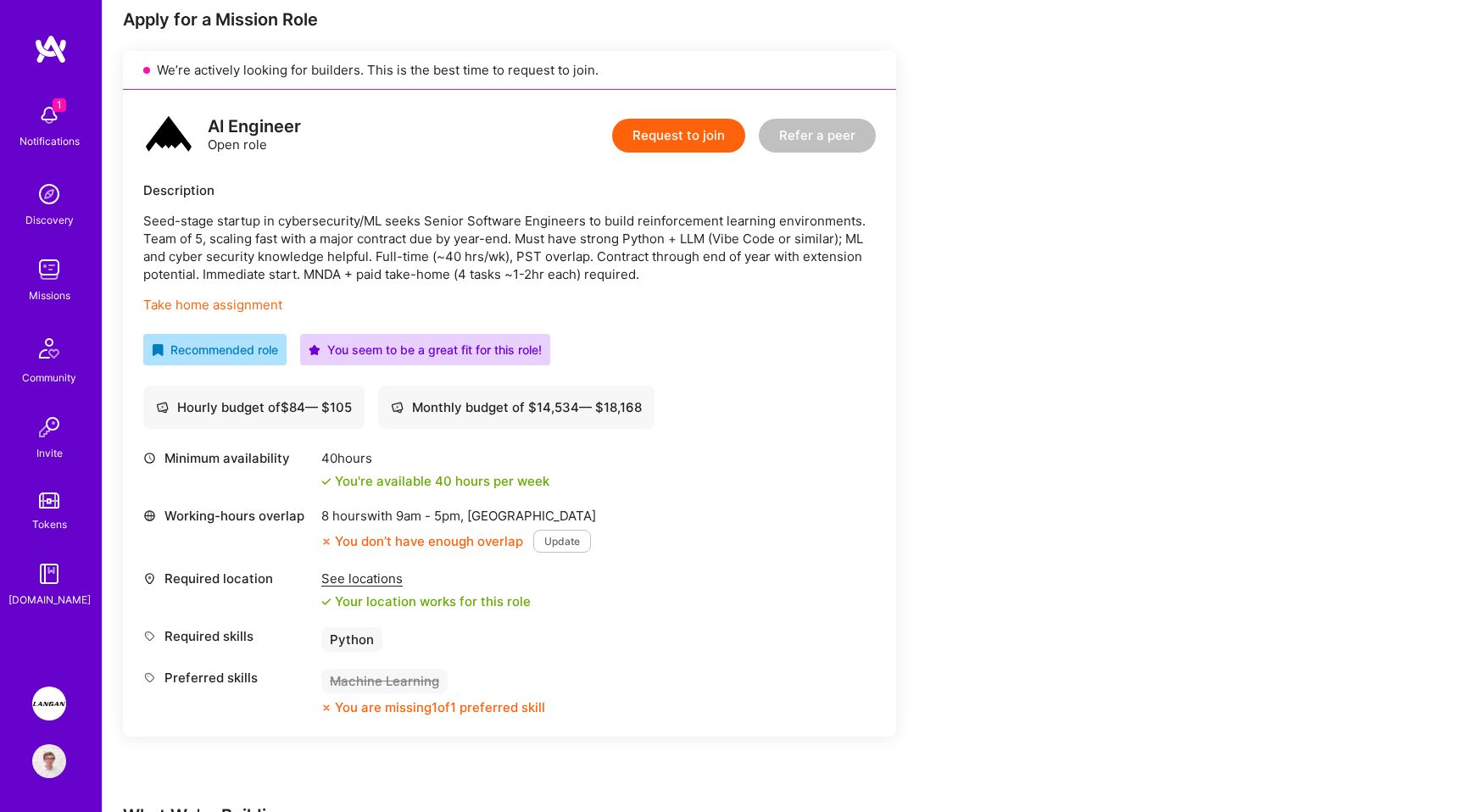
scroll to position [373, 0]
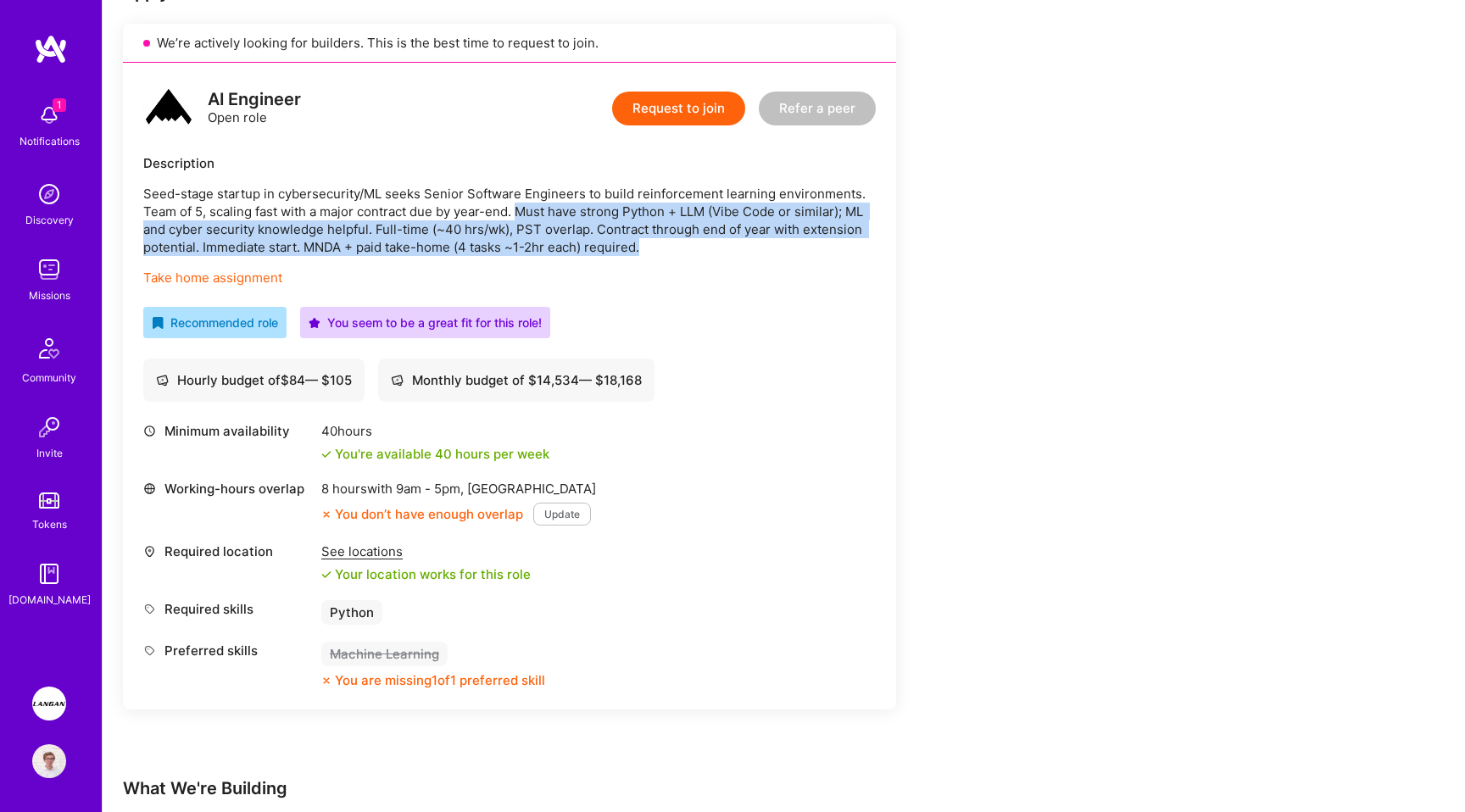
drag, startPoint x: 524, startPoint y: 205, endPoint x: 697, endPoint y: 244, distance: 177.3
click at [697, 244] on p "Seed-stage startup in cybersecurity/ML seeks Senior Software Engineers to build…" at bounding box center [509, 220] width 733 height 71
click at [949, 290] on div "Earn tokens for inviting a new A.Teamer to this mission Do you know the perfect…" at bounding box center [631, 769] width 1017 height 1788
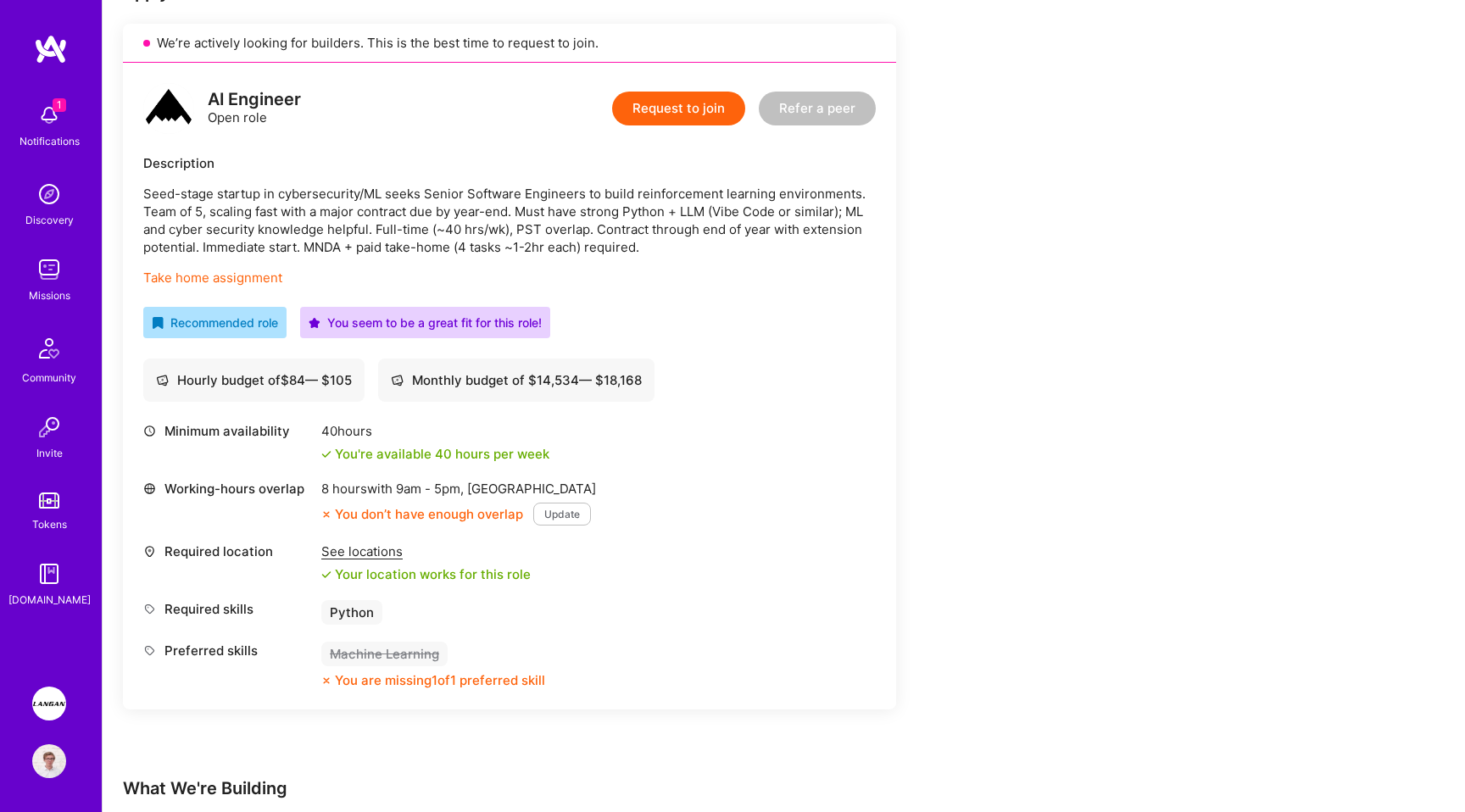
click at [949, 290] on div "Earn tokens for inviting a new A.Teamer to this mission Do you know the perfect…" at bounding box center [631, 769] width 1017 height 1788
click at [316, 246] on p "Seed-stage startup in cybersecurity/ML seeks Senior Software Engineers to build…" at bounding box center [509, 220] width 733 height 71
click at [358, 222] on p "Seed-stage startup in cybersecurity/ML seeks Senior Software Engineers to build…" at bounding box center [509, 220] width 733 height 71
click at [322, 248] on p "Seed-stage startup in cybersecurity/ML seeks Senior Software Engineers to build…" at bounding box center [509, 220] width 733 height 71
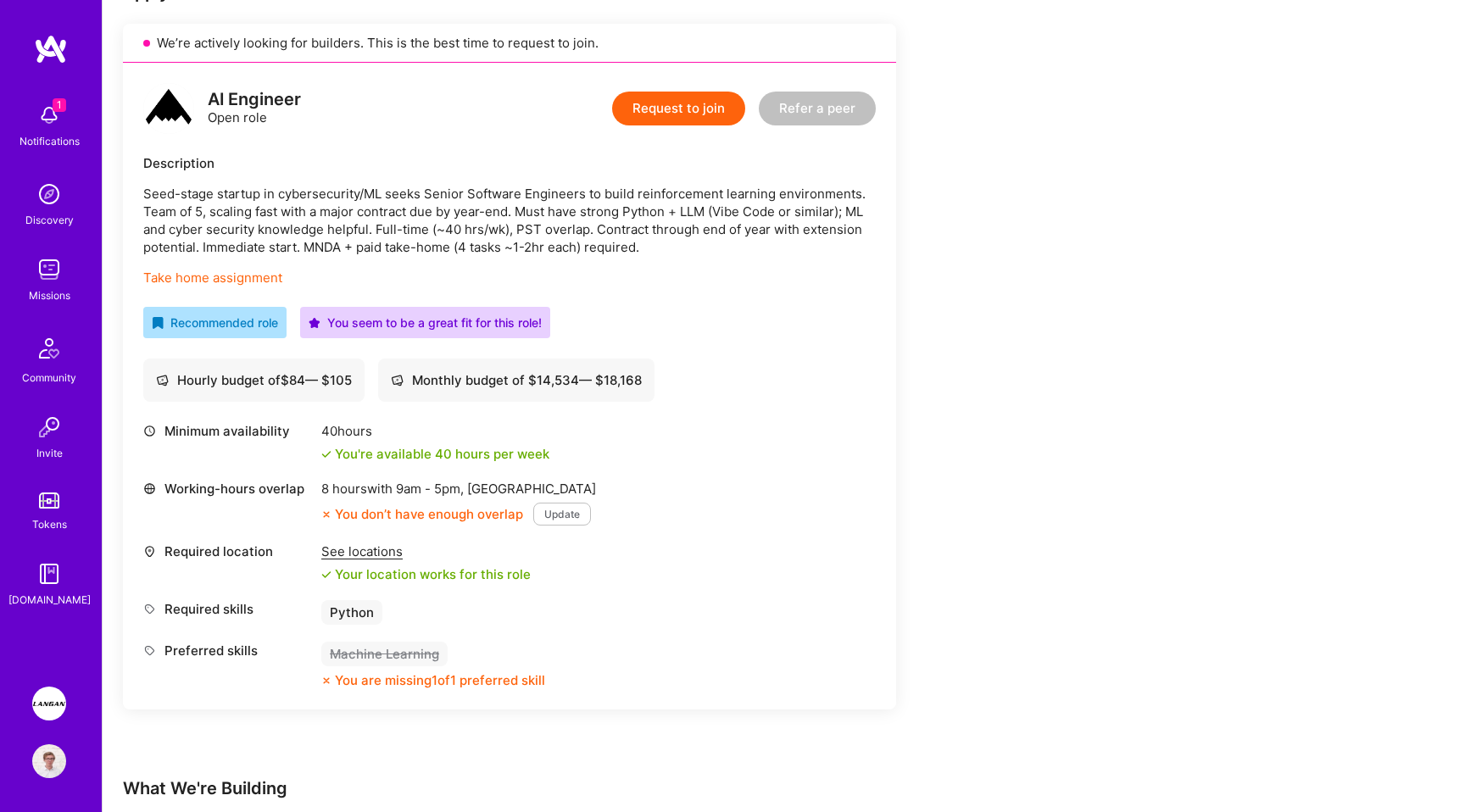
click at [322, 248] on p "Seed-stage startup in cybersecurity/ML seeks Senior Software Engineers to build…" at bounding box center [509, 220] width 733 height 71
click at [492, 231] on p "Seed-stage startup in cybersecurity/ML seeks Senior Software Engineers to build…" at bounding box center [509, 220] width 733 height 71
click at [499, 246] on p "Seed-stage startup in cybersecurity/ML seeks Senior Software Engineers to build…" at bounding box center [509, 220] width 733 height 71
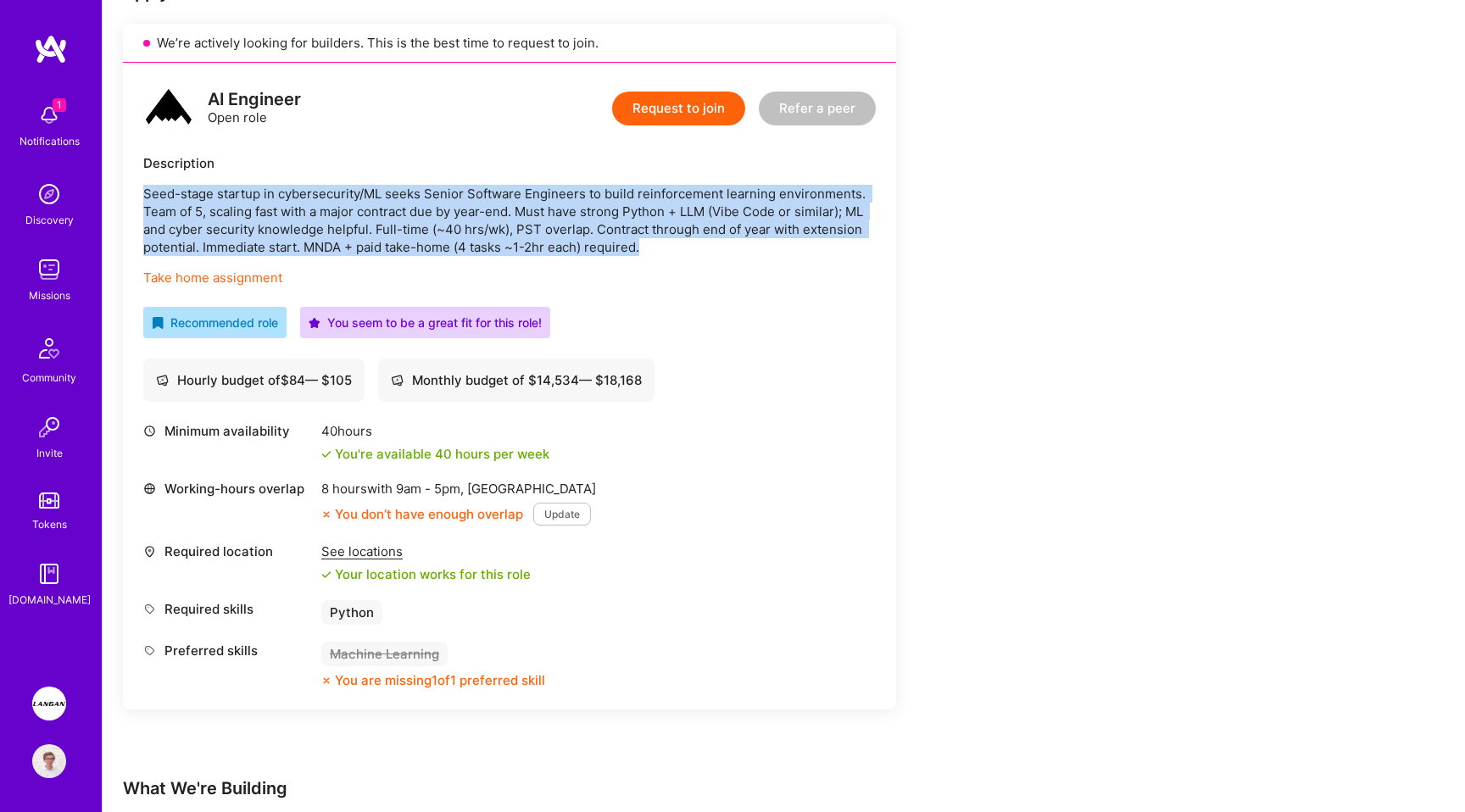
click at [475, 227] on p "Seed-stage startup in cybersecurity/ML seeks Senior Software Engineers to build…" at bounding box center [509, 220] width 733 height 71
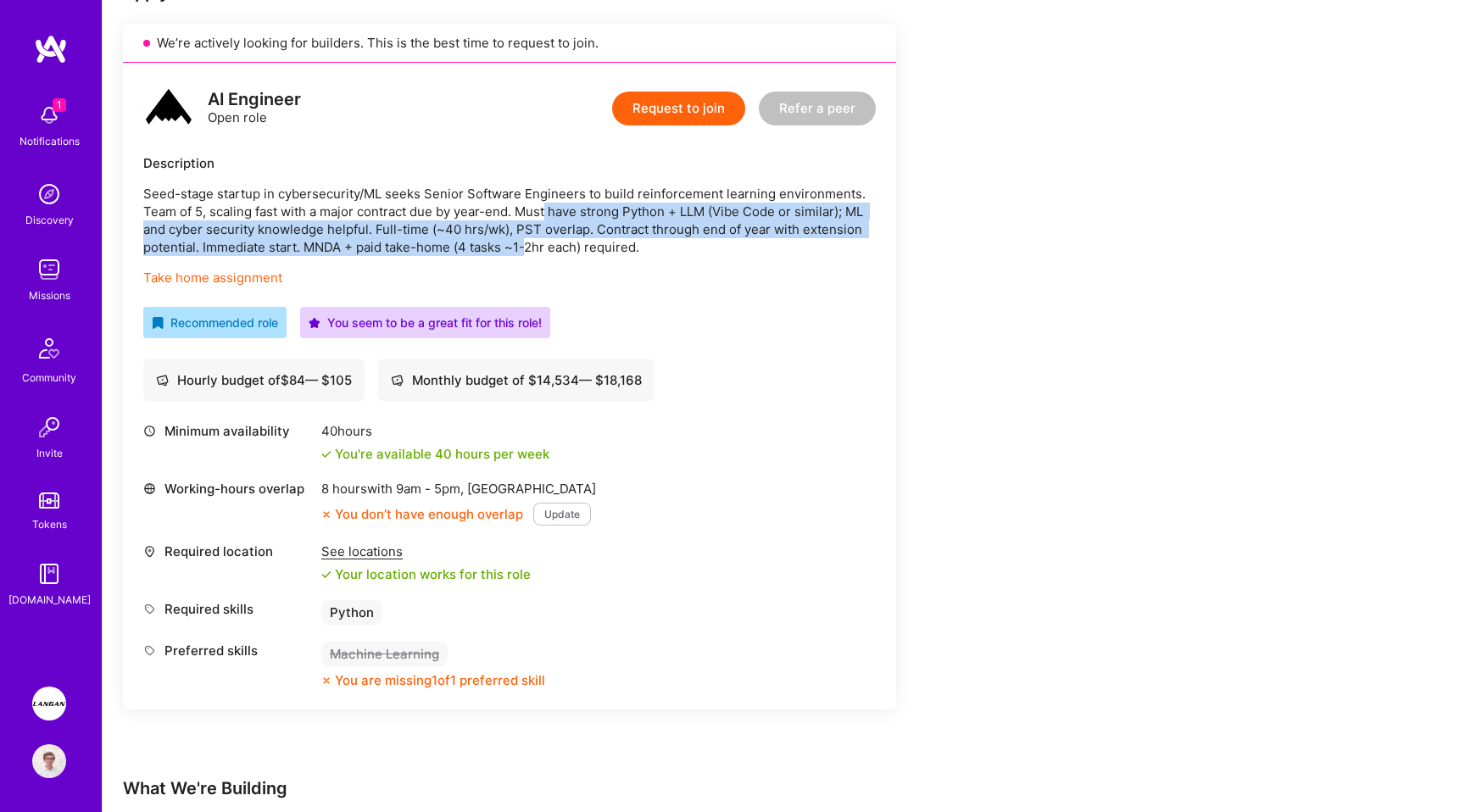
drag, startPoint x: 549, startPoint y: 211, endPoint x: 527, endPoint y: 239, distance: 36.1
click at [527, 239] on p "Seed-stage startup in cybersecurity/ML seeks Senior Software Engineers to build…" at bounding box center [509, 220] width 733 height 71
click at [477, 221] on p "Seed-stage startup in cybersecurity/ML seeks Senior Software Engineers to build…" at bounding box center [509, 220] width 733 height 71
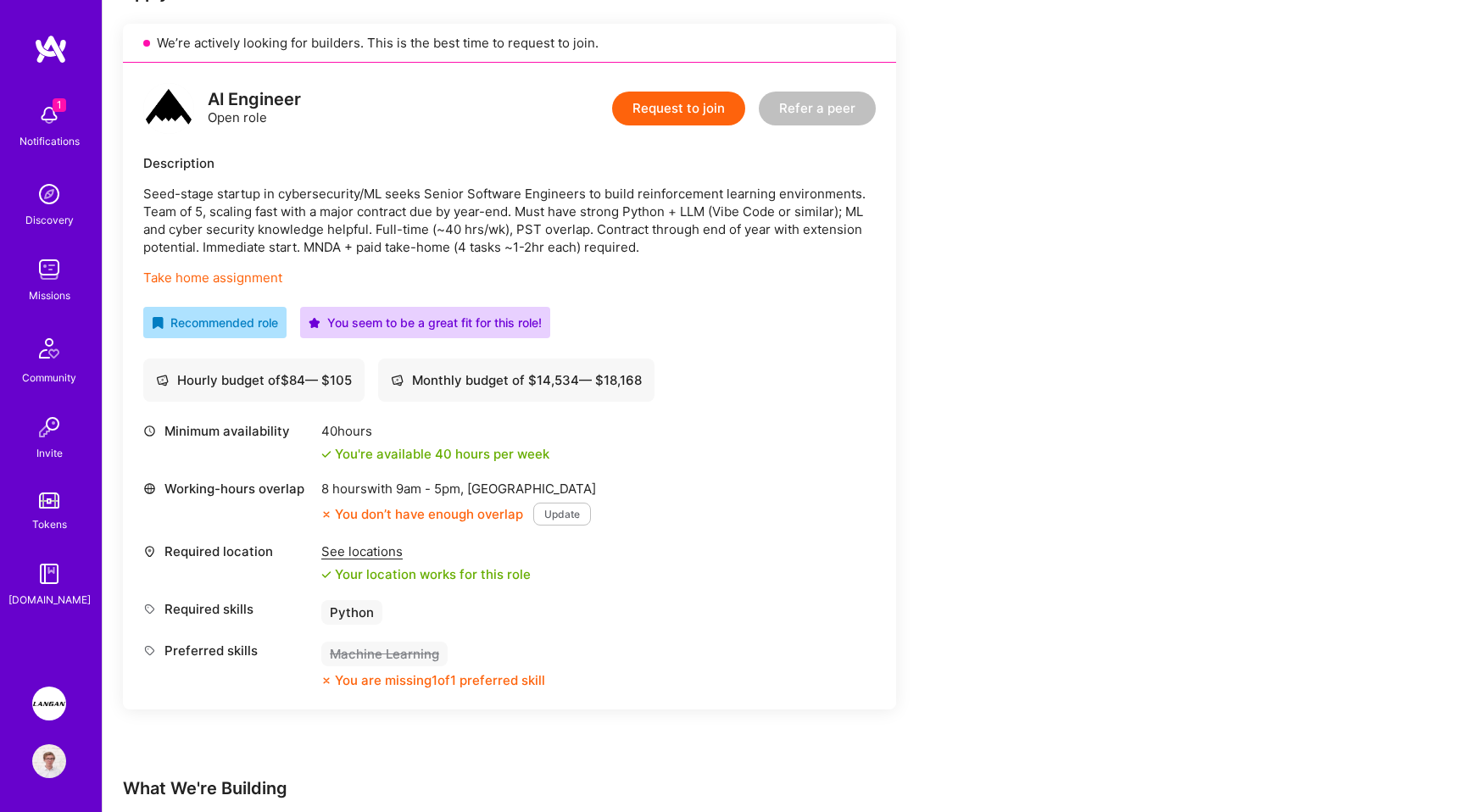
click at [477, 221] on p "Seed-stage startup in cybersecurity/ML seeks Senior Software Engineers to build…" at bounding box center [509, 220] width 733 height 71
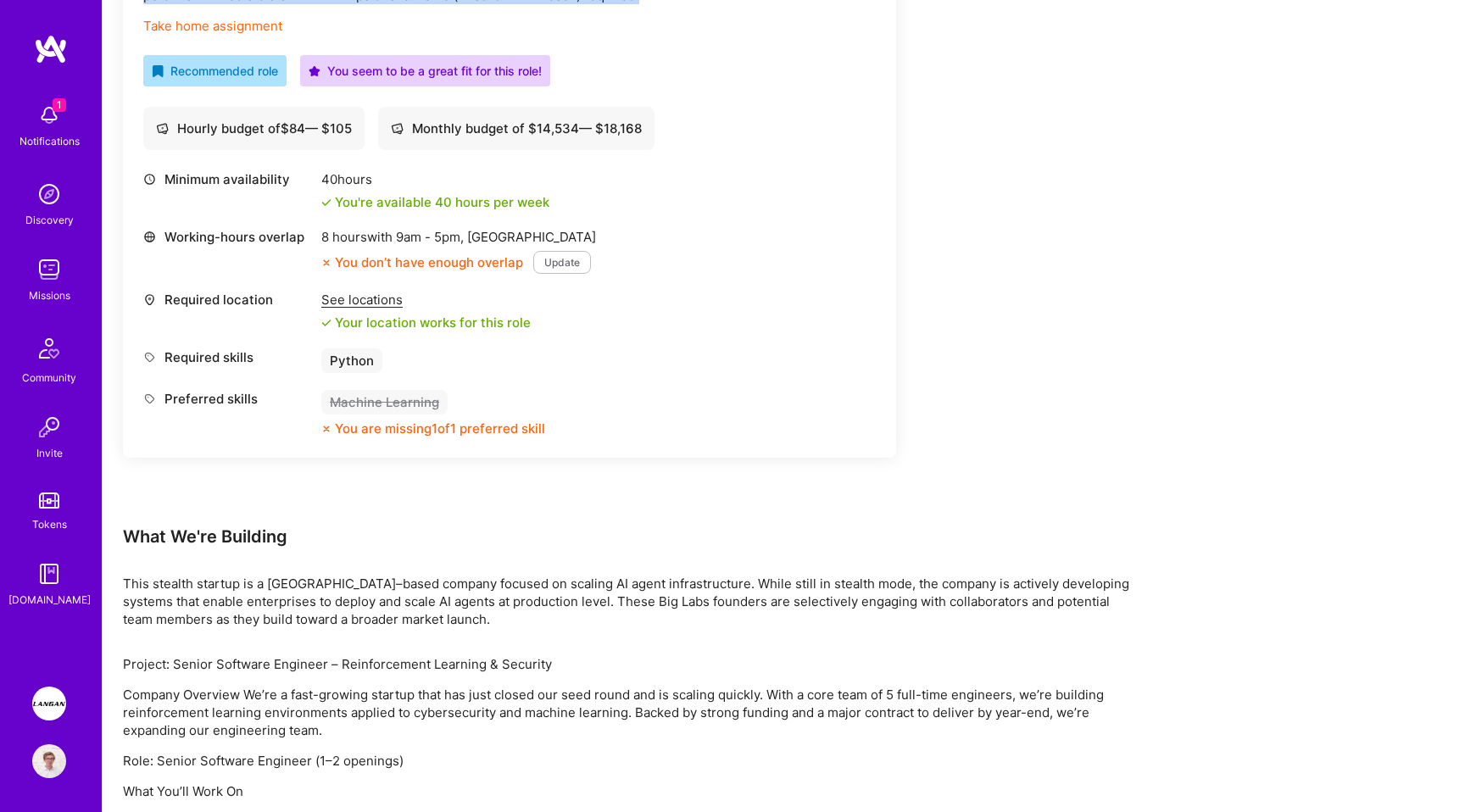
scroll to position [298, 0]
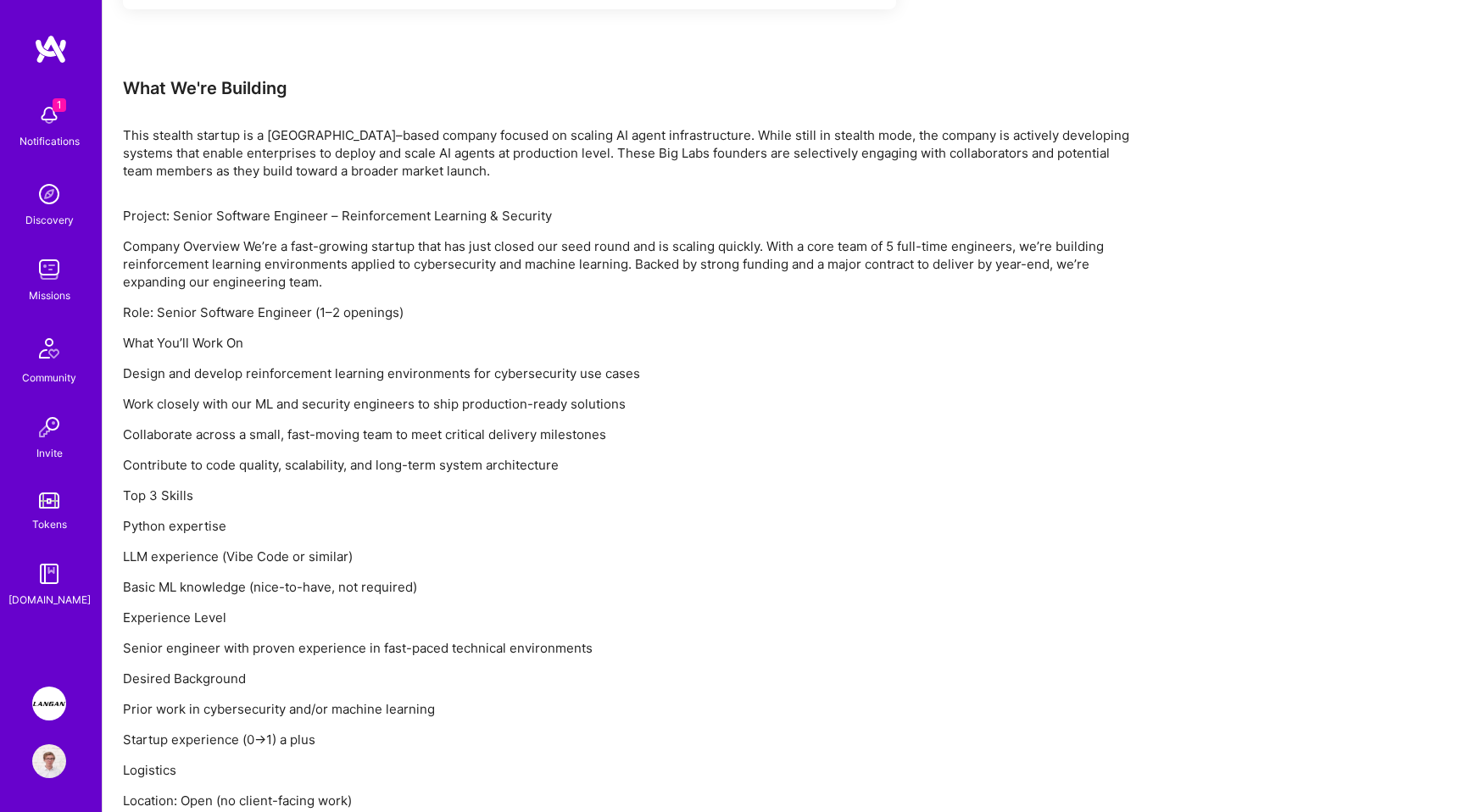
scroll to position [1277, 0]
